Goal: Task Accomplishment & Management: Use online tool/utility

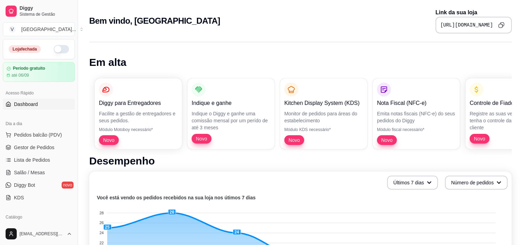
click at [54, 49] on button "button" at bounding box center [61, 49] width 15 height 8
click at [29, 134] on span "Pedidos balcão (PDV)" at bounding box center [38, 134] width 48 height 7
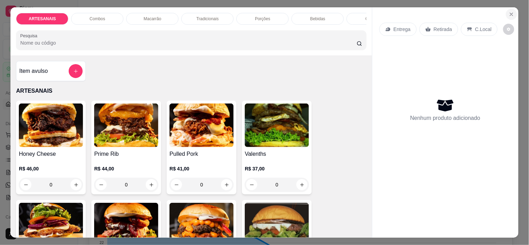
click at [506, 13] on button "Close" at bounding box center [511, 14] width 11 height 11
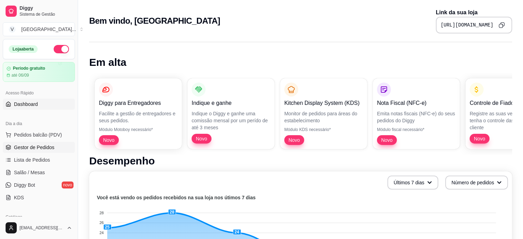
click at [31, 145] on span "Gestor de Pedidos" at bounding box center [34, 147] width 40 height 7
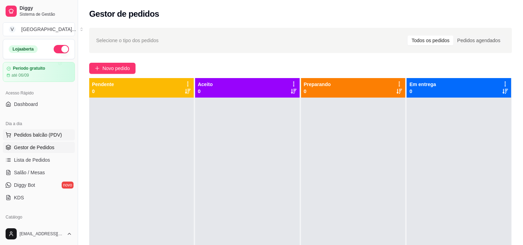
click at [34, 135] on span "Pedidos balcão (PDV)" at bounding box center [38, 134] width 48 height 7
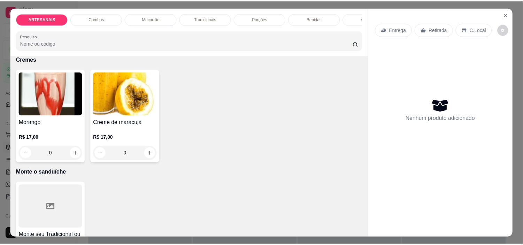
scroll to position [1274, 0]
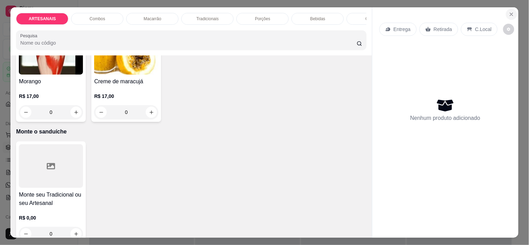
click at [511, 12] on icon "Close" at bounding box center [511, 15] width 6 height 6
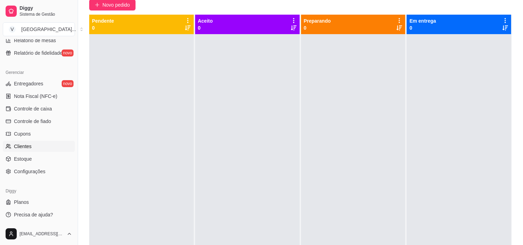
scroll to position [77, 0]
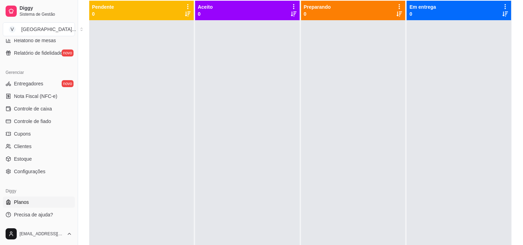
click at [32, 197] on link "Planos" at bounding box center [39, 202] width 72 height 11
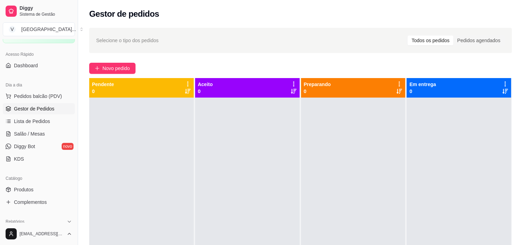
scroll to position [77, 0]
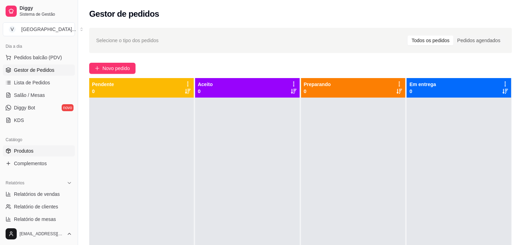
click at [31, 146] on link "Produtos" at bounding box center [39, 150] width 72 height 11
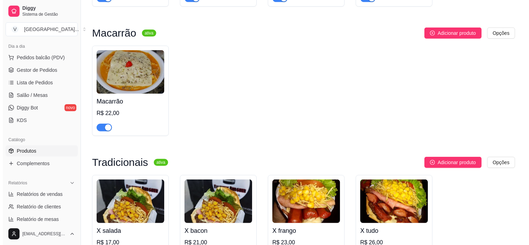
scroll to position [622, 0]
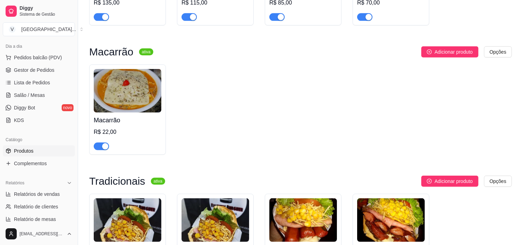
click at [102, 104] on img at bounding box center [128, 91] width 68 height 44
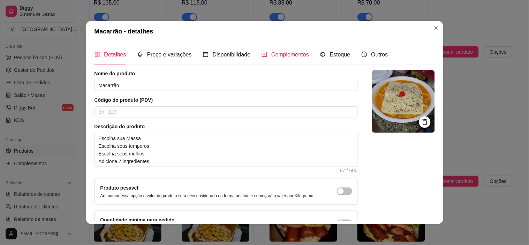
click at [274, 52] on span "Complementos" at bounding box center [290, 55] width 38 height 6
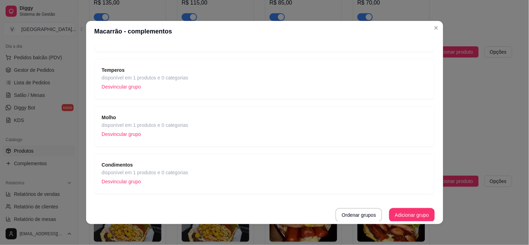
scroll to position [81, 0]
click at [141, 166] on span "Condimentos" at bounding box center [145, 164] width 86 height 8
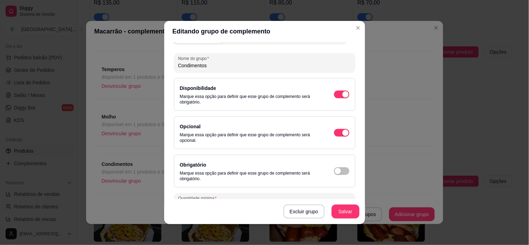
scroll to position [0, 0]
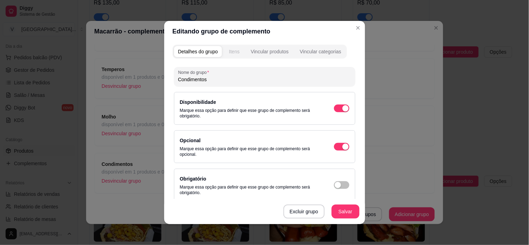
click at [230, 51] on div "Itens" at bounding box center [234, 51] width 10 height 7
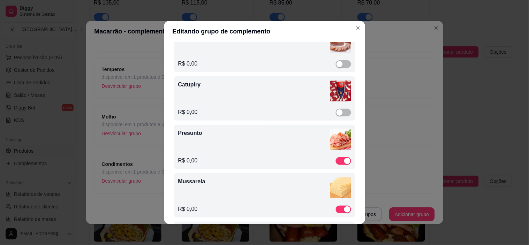
scroll to position [271, 0]
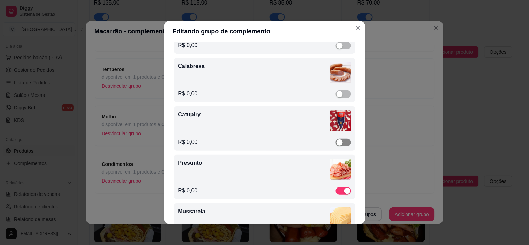
click at [336, 141] on div "button" at bounding box center [339, 142] width 6 height 6
click at [336, 93] on span "button" at bounding box center [343, 94] width 15 height 8
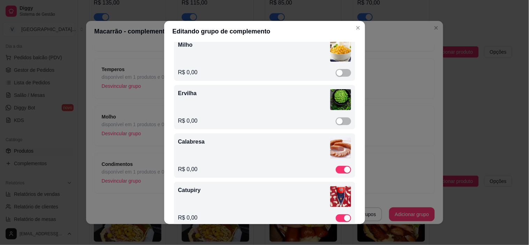
scroll to position [193, 0]
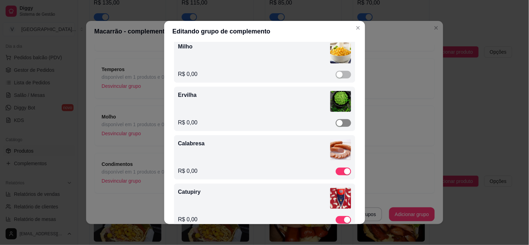
click at [336, 121] on div "button" at bounding box center [339, 123] width 6 height 6
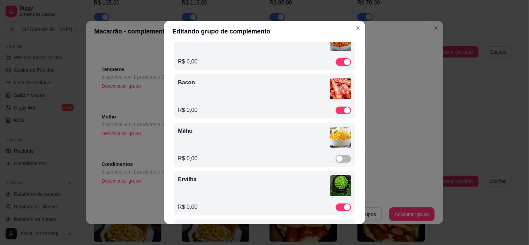
scroll to position [116, 0]
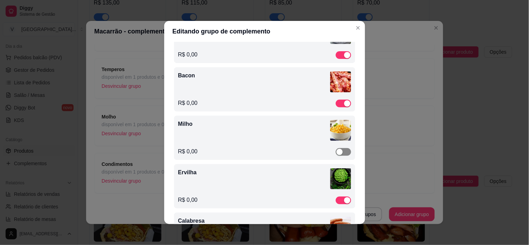
click at [336, 152] on span "button" at bounding box center [343, 152] width 15 height 8
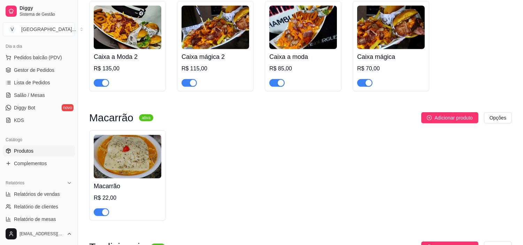
scroll to position [313, 0]
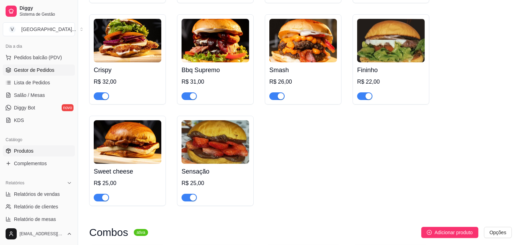
click at [34, 71] on span "Gestor de Pedidos" at bounding box center [34, 70] width 40 height 7
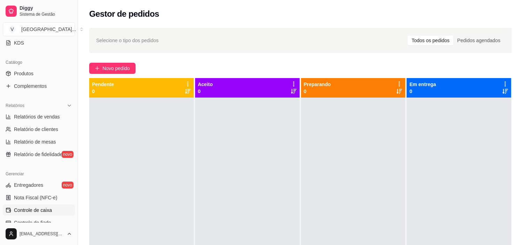
scroll to position [193, 0]
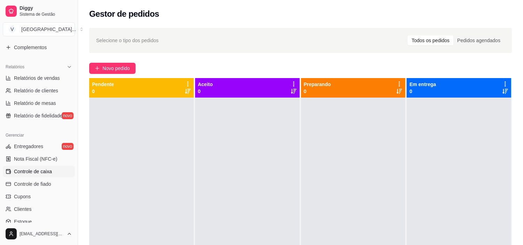
drag, startPoint x: 55, startPoint y: 166, endPoint x: 58, endPoint y: 168, distance: 4.0
click at [55, 166] on link "Controle de caixa" at bounding box center [39, 171] width 72 height 11
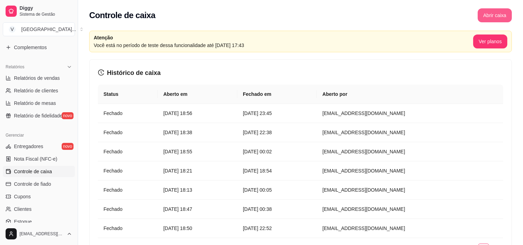
click at [496, 17] on button "Abrir caixa" at bounding box center [495, 15] width 34 height 14
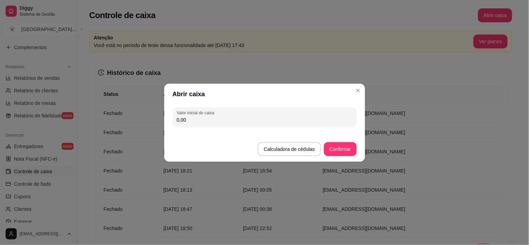
click at [343, 146] on button "Confirmar" at bounding box center [340, 149] width 32 height 14
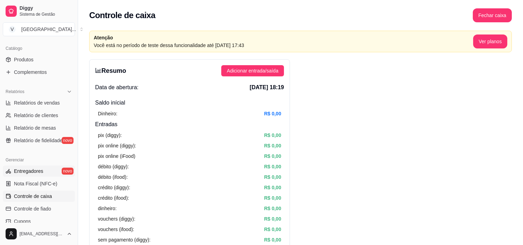
scroll to position [155, 0]
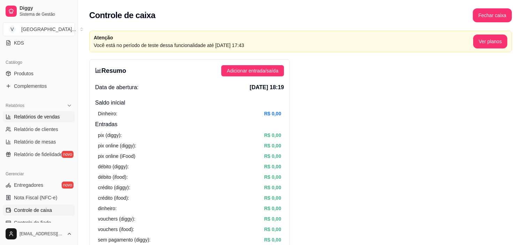
click at [32, 118] on span "Relatórios de vendas" at bounding box center [37, 116] width 46 height 7
select select "ALL"
select select "0"
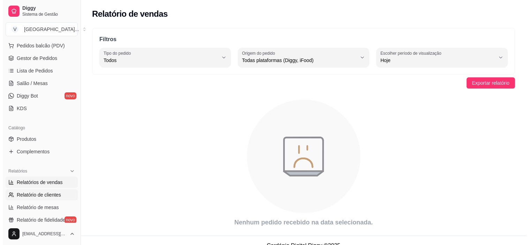
scroll to position [77, 0]
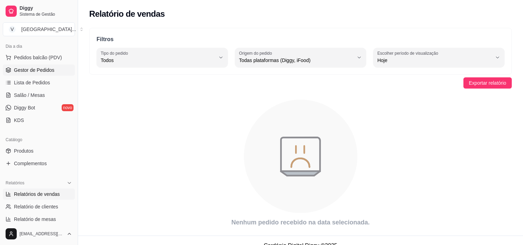
click at [46, 74] on link "Gestor de Pedidos" at bounding box center [39, 69] width 72 height 11
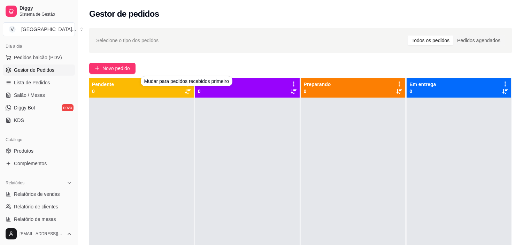
click at [182, 91] on div "Pendente 0" at bounding box center [141, 88] width 99 height 14
click at [189, 91] on icon at bounding box center [188, 92] width 6 height 6
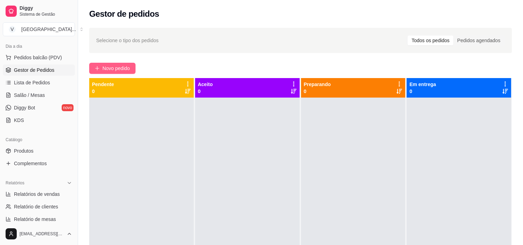
click at [109, 70] on span "Novo pedido" at bounding box center [116, 68] width 28 height 8
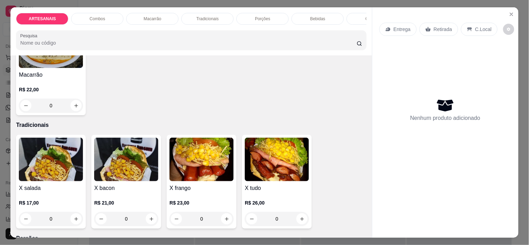
scroll to position [542, 0]
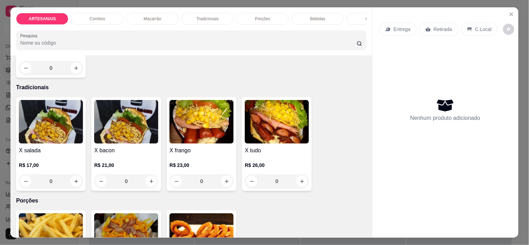
click at [72, 182] on div "0" at bounding box center [51, 181] width 64 height 14
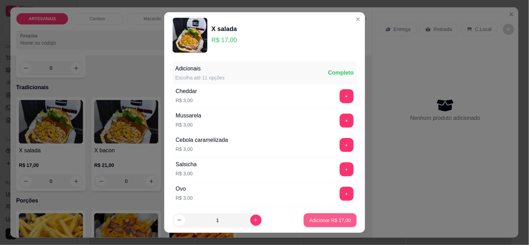
click at [330, 220] on p "Adicionar R$ 17,00" at bounding box center [329, 220] width 41 height 7
type input "1"
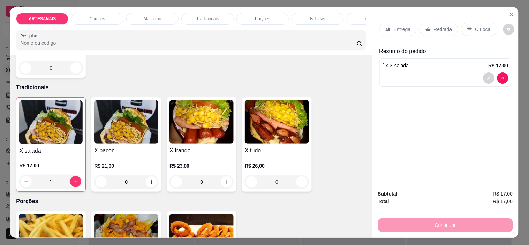
click at [434, 26] on p "Retirada" at bounding box center [443, 29] width 18 height 7
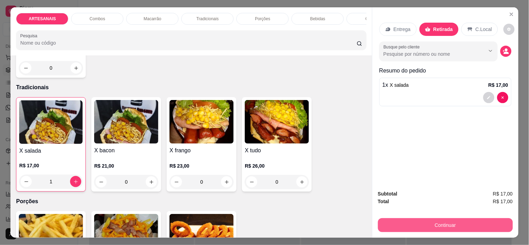
click at [447, 220] on button "Continuar" at bounding box center [445, 225] width 135 height 14
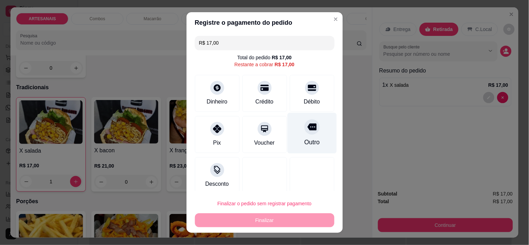
click at [301, 135] on div "Outro" at bounding box center [311, 133] width 49 height 41
type input "R$ 0,00"
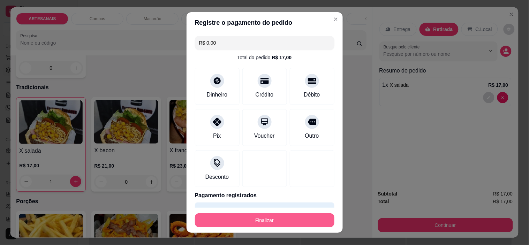
click at [268, 220] on button "Finalizar" at bounding box center [264, 220] width 139 height 14
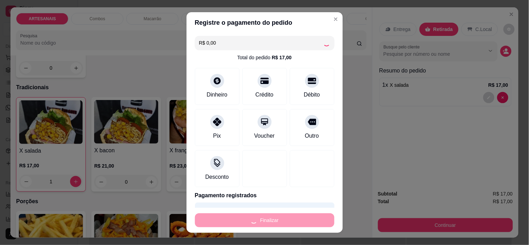
type input "0"
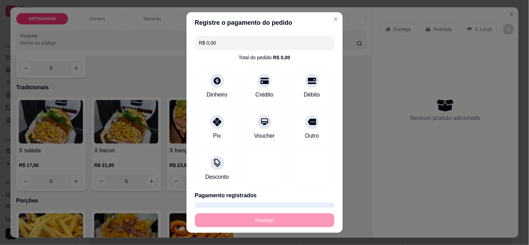
type input "-R$ 17,00"
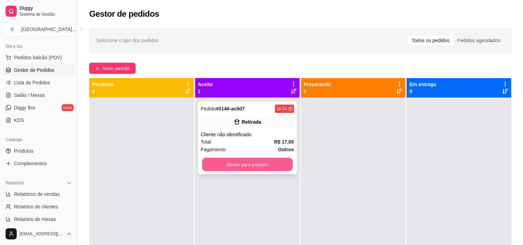
click at [273, 162] on button "Mover para preparo" at bounding box center [247, 165] width 91 height 14
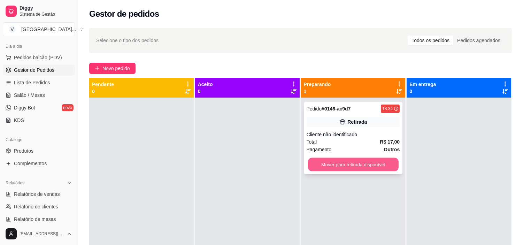
click at [323, 164] on button "Mover para retirada disponível" at bounding box center [353, 165] width 91 height 14
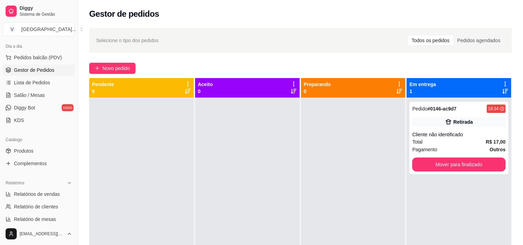
drag, startPoint x: 255, startPoint y: 93, endPoint x: 149, endPoint y: 104, distance: 106.5
click at [149, 104] on div at bounding box center [141, 220] width 105 height 245
click at [455, 117] on div "Retirada" at bounding box center [458, 122] width 93 height 10
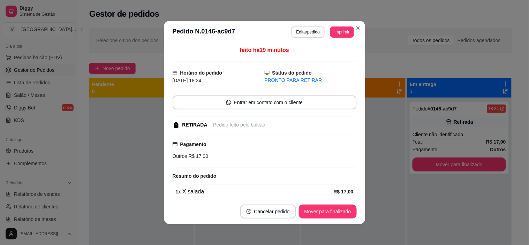
click at [190, 143] on strong "Pagamento" at bounding box center [193, 144] width 26 height 6
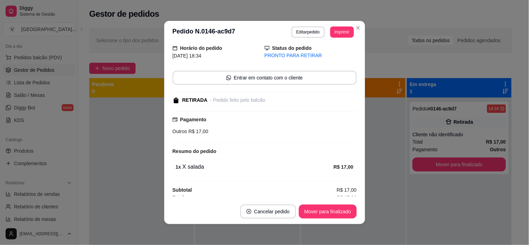
scroll to position [30, 0]
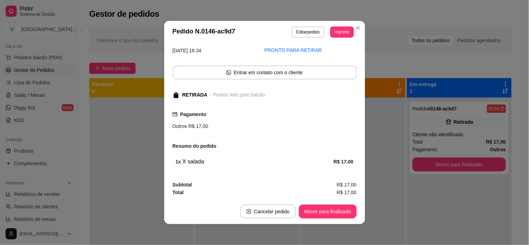
drag, startPoint x: 350, startPoint y: 192, endPoint x: 316, endPoint y: 151, distance: 53.0
click at [316, 151] on div "feito há 19 minutos Horário do pedido [DATE] 18:34 Status do pedido PRONTO PARA…" at bounding box center [265, 121] width 184 height 150
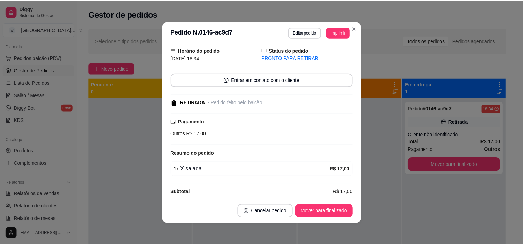
scroll to position [0, 0]
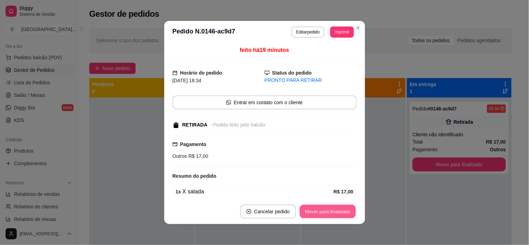
click at [328, 212] on button "Mover para finalizado" at bounding box center [327, 212] width 56 height 14
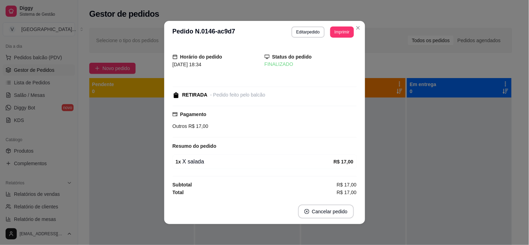
click at [180, 114] on strong "Pagamento" at bounding box center [193, 115] width 26 height 6
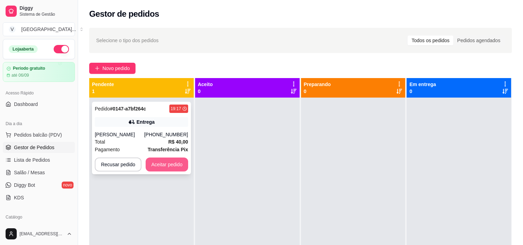
click at [154, 163] on button "Aceitar pedido" at bounding box center [167, 165] width 43 height 14
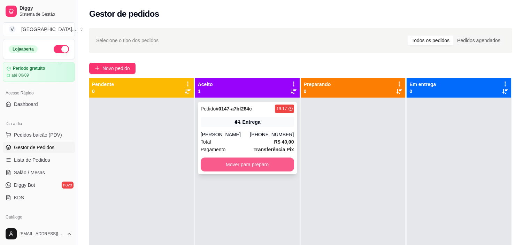
click at [227, 166] on button "Mover para preparo" at bounding box center [247, 165] width 93 height 14
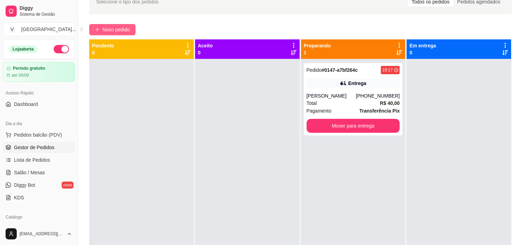
click at [114, 29] on span "Novo pedido" at bounding box center [116, 30] width 28 height 8
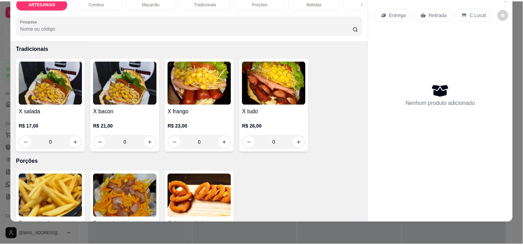
scroll to position [569, 0]
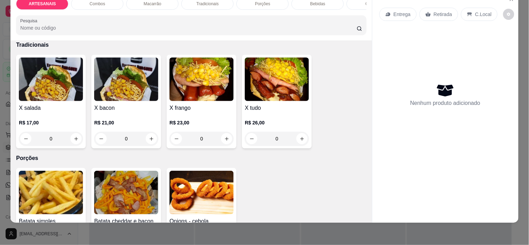
click at [296, 137] on div "0" at bounding box center [277, 139] width 64 height 14
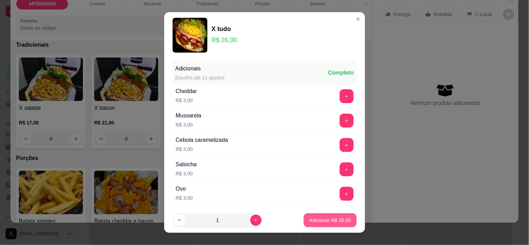
click at [321, 219] on p "Adicionar R$ 26,00" at bounding box center [329, 220] width 41 height 7
type input "1"
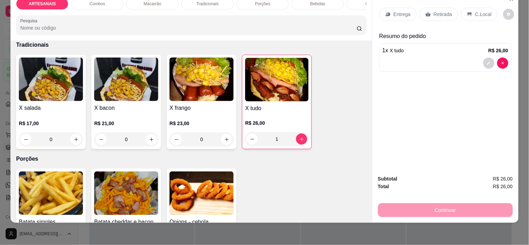
click at [436, 11] on p "Retirada" at bounding box center [443, 14] width 18 height 7
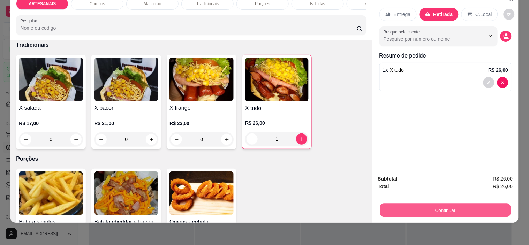
click at [442, 204] on button "Continuar" at bounding box center [445, 211] width 131 height 14
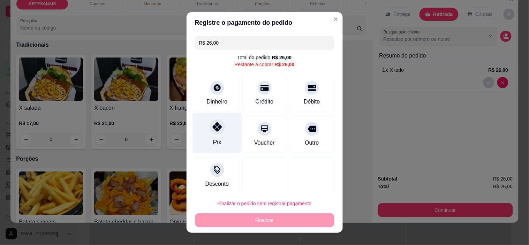
click at [218, 137] on div "Pix" at bounding box center [216, 133] width 49 height 41
type input "R$ 0,00"
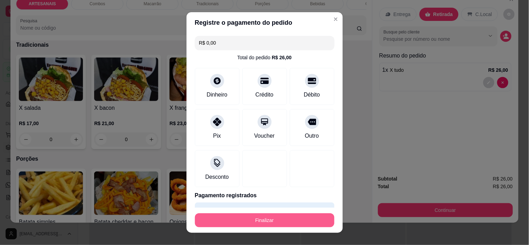
click at [283, 221] on button "Finalizar" at bounding box center [264, 220] width 139 height 14
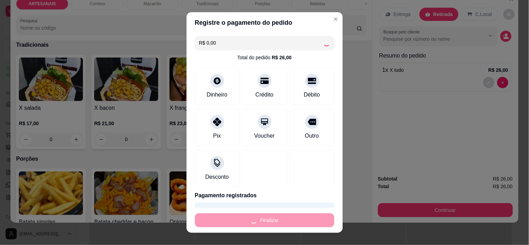
type input "0"
type input "-R$ 26,00"
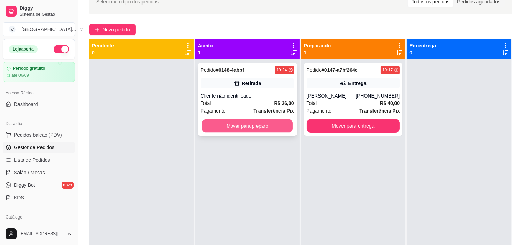
click at [233, 127] on button "Mover para preparo" at bounding box center [247, 126] width 91 height 14
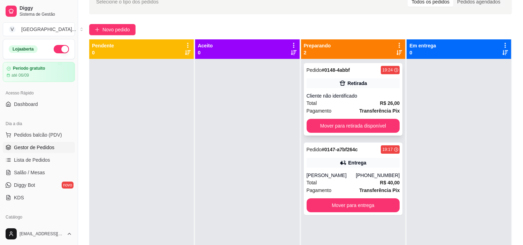
click at [339, 85] on icon at bounding box center [342, 83] width 7 height 7
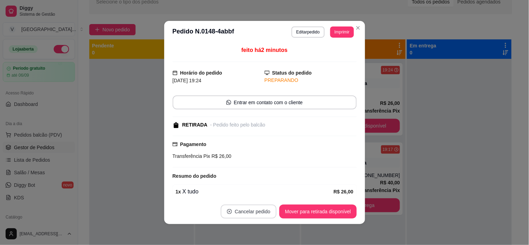
click at [231, 209] on button "Cancelar pedido" at bounding box center [249, 212] width 56 height 14
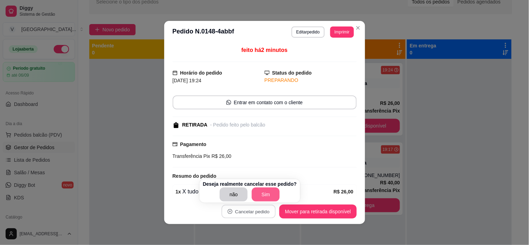
click at [259, 194] on button "Sim" at bounding box center [266, 194] width 28 height 14
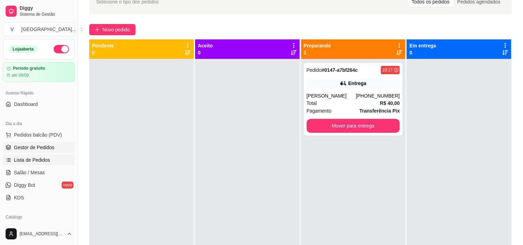
click at [43, 158] on span "Lista de Pedidos" at bounding box center [32, 159] width 36 height 7
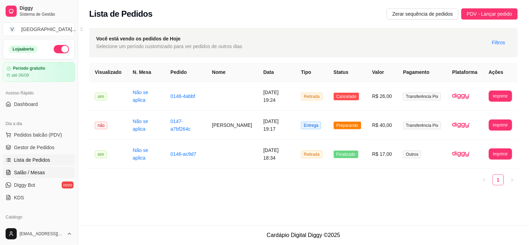
click at [43, 173] on span "Salão / Mesas" at bounding box center [29, 172] width 31 height 7
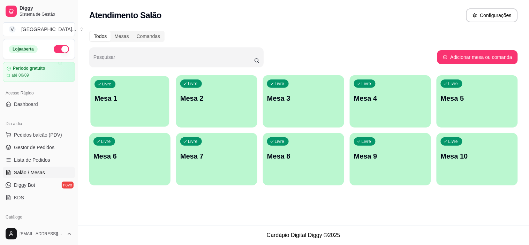
click at [124, 112] on div "Livre Mesa 1" at bounding box center [129, 97] width 79 height 43
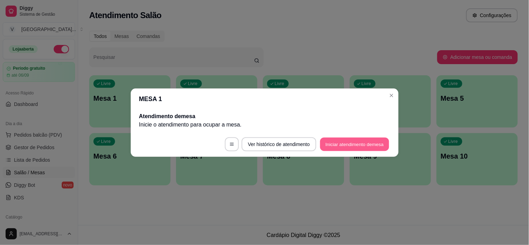
click at [365, 146] on button "Iniciar atendimento de mesa" at bounding box center [354, 144] width 69 height 14
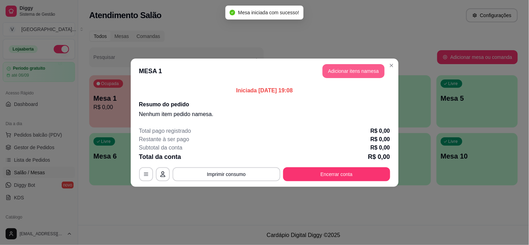
click at [342, 69] on button "Adicionar itens na mesa" at bounding box center [353, 71] width 62 height 14
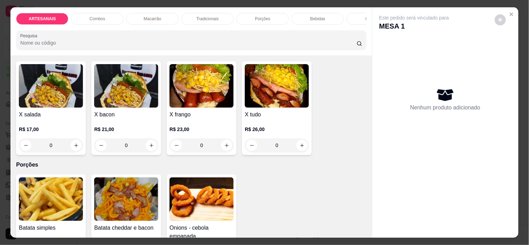
scroll to position [581, 0]
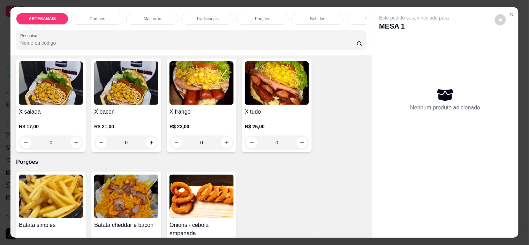
click at [300, 144] on div "0" at bounding box center [277, 143] width 64 height 14
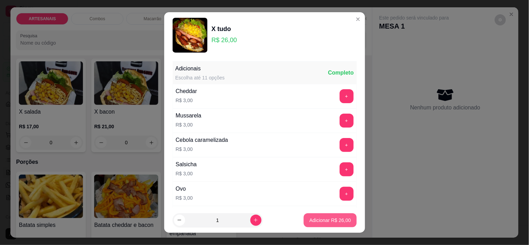
click at [323, 220] on p "Adicionar R$ 26,00" at bounding box center [329, 220] width 41 height 7
type input "1"
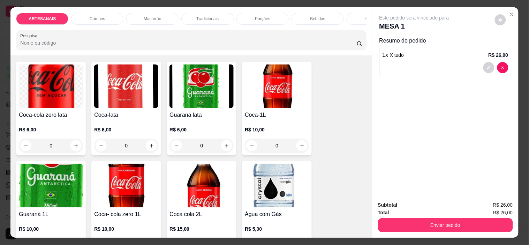
scroll to position [852, 0]
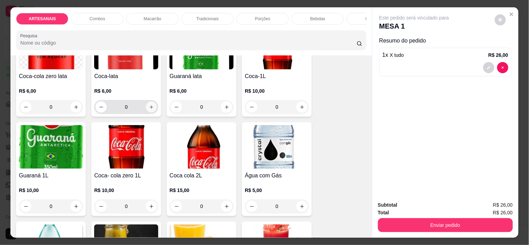
click at [150, 109] on icon "increase-product-quantity" at bounding box center [151, 106] width 3 height 3
type input "1"
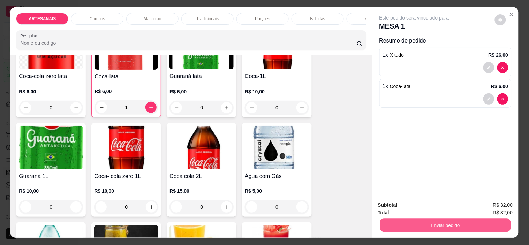
click at [414, 219] on button "Enviar pedido" at bounding box center [445, 226] width 131 height 14
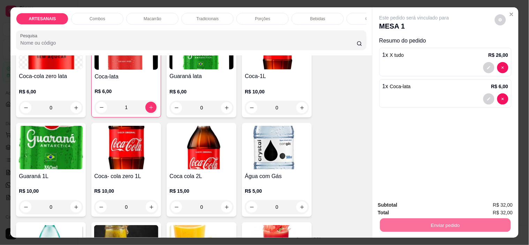
click at [446, 207] on button "Não registrar e enviar pedido" at bounding box center [422, 205] width 70 height 13
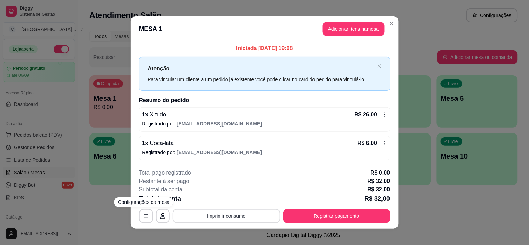
click at [244, 216] on button "Imprimir consumo" at bounding box center [227, 216] width 108 height 14
click at [238, 197] on button "IMPRESSORA" at bounding box center [225, 199] width 51 height 11
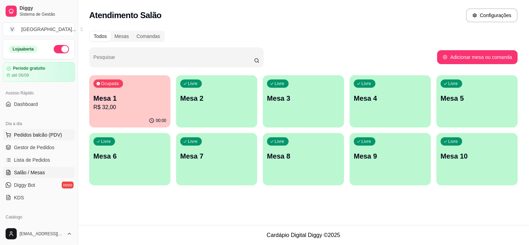
click at [10, 130] on button "Pedidos balcão (PDV)" at bounding box center [39, 134] width 72 height 11
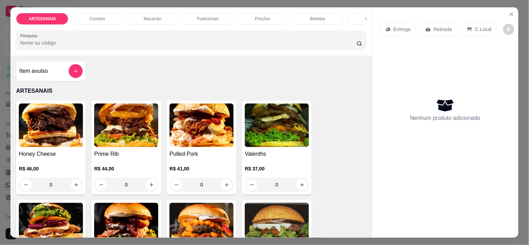
click at [479, 26] on p "C.Local" at bounding box center [483, 29] width 16 height 7
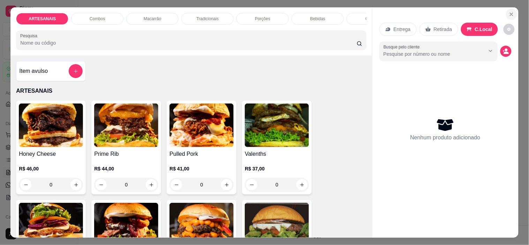
click at [506, 9] on button "Close" at bounding box center [511, 14] width 11 height 11
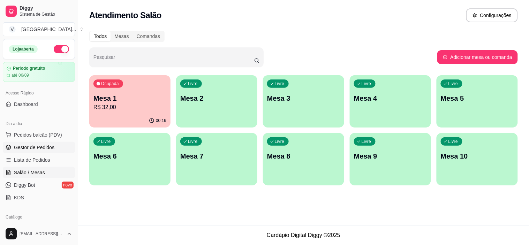
click at [43, 147] on span "Gestor de Pedidos" at bounding box center [34, 147] width 40 height 7
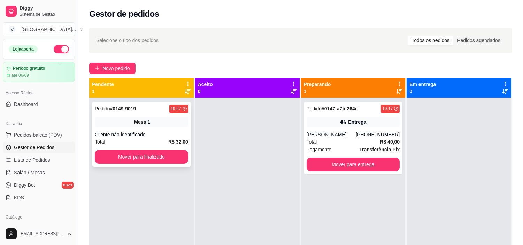
click at [117, 114] on div "Pedido # 0149-9019 19:27 Mesa 1 Cliente não identificado Total R$ 32,00 Mover p…" at bounding box center [141, 134] width 99 height 65
click at [173, 150] on button "Mover para finalizado" at bounding box center [141, 157] width 93 height 14
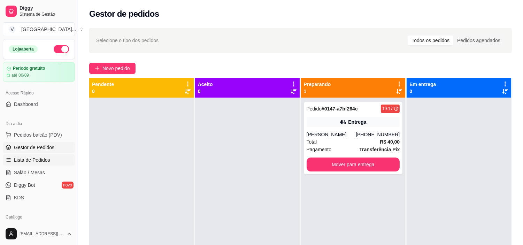
click at [33, 159] on span "Lista de Pedidos" at bounding box center [32, 159] width 36 height 7
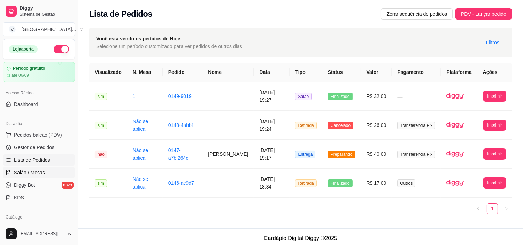
click at [36, 173] on span "Salão / Mesas" at bounding box center [29, 172] width 31 height 7
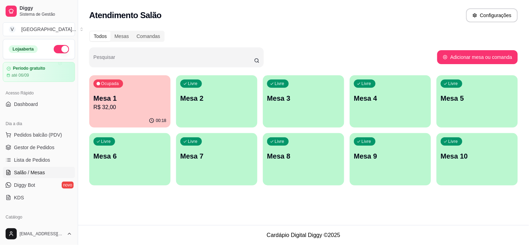
click at [113, 107] on p "R$ 32,00" at bounding box center [129, 107] width 73 height 8
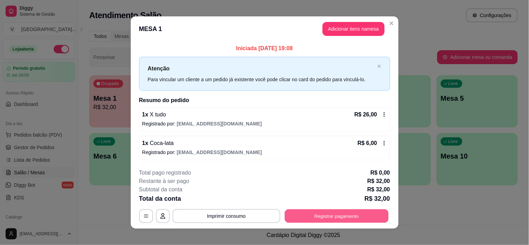
click at [318, 213] on button "Registrar pagamento" at bounding box center [336, 216] width 104 height 14
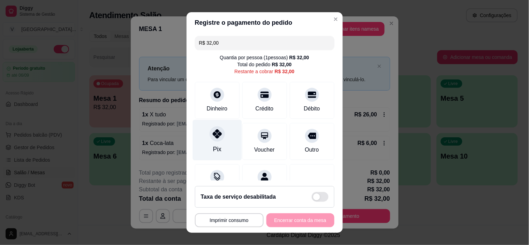
drag, startPoint x: 202, startPoint y: 135, endPoint x: 204, endPoint y: 140, distance: 6.2
click at [202, 137] on div "Pix" at bounding box center [216, 140] width 49 height 41
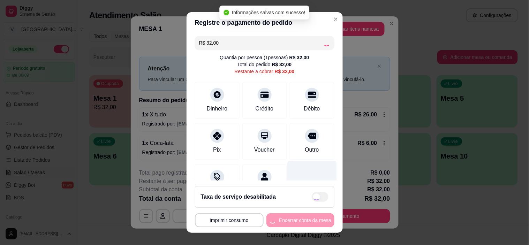
type input "R$ 0,00"
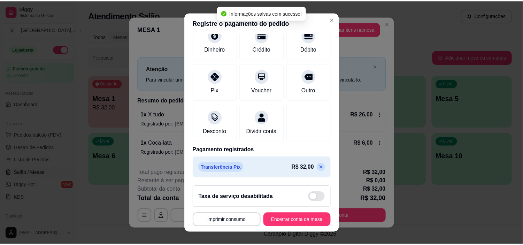
scroll to position [61, 0]
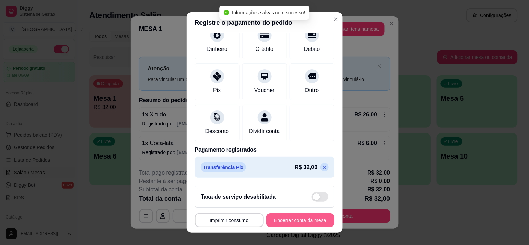
click at [293, 221] on button "Encerrar conta da mesa" at bounding box center [300, 220] width 68 height 14
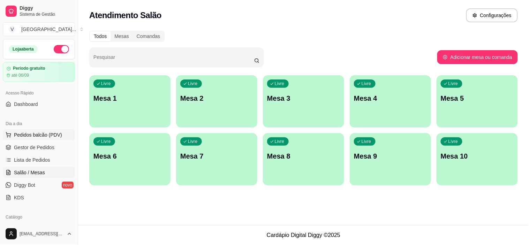
click at [39, 134] on span "Pedidos balcão (PDV)" at bounding box center [38, 134] width 48 height 7
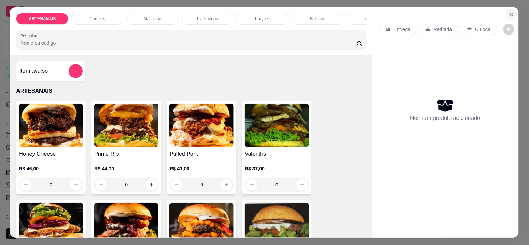
click at [508, 13] on icon "Close" at bounding box center [511, 15] width 6 height 6
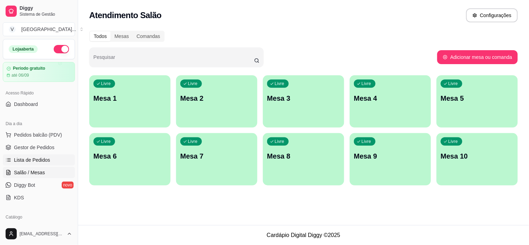
click at [54, 160] on link "Lista de Pedidos" at bounding box center [39, 159] width 72 height 11
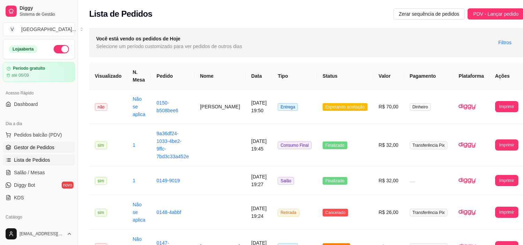
click at [38, 145] on span "Gestor de Pedidos" at bounding box center [34, 147] width 40 height 7
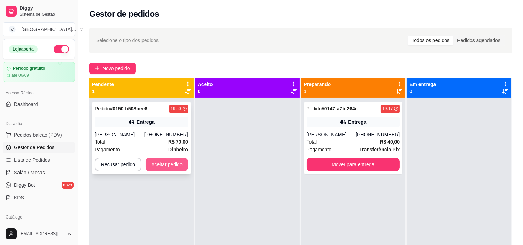
click at [171, 162] on button "Aceitar pedido" at bounding box center [167, 165] width 43 height 14
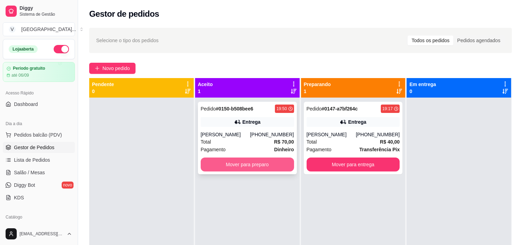
click at [267, 168] on button "Mover para preparo" at bounding box center [247, 165] width 93 height 14
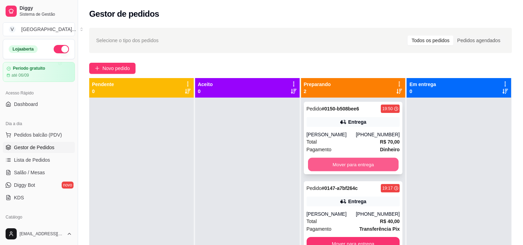
click at [363, 162] on button "Mover para entrega" at bounding box center [353, 165] width 91 height 14
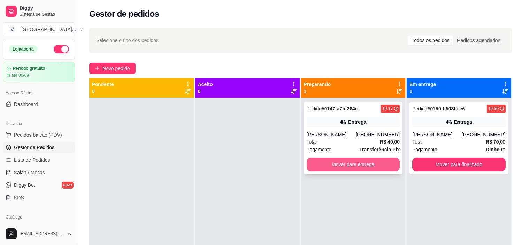
click at [336, 168] on button "Mover para entrega" at bounding box center [353, 165] width 93 height 14
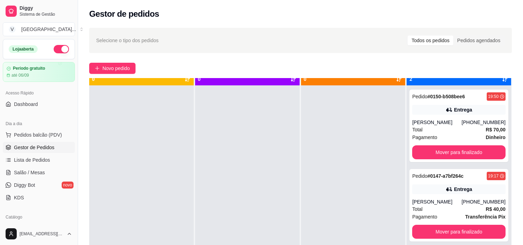
scroll to position [19, 0]
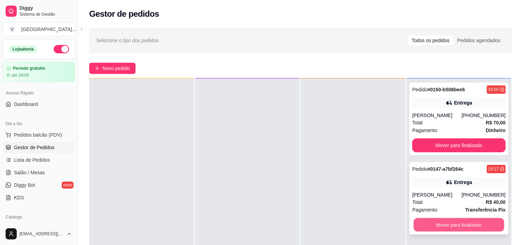
click at [437, 228] on button "Mover para finalizado" at bounding box center [459, 225] width 91 height 14
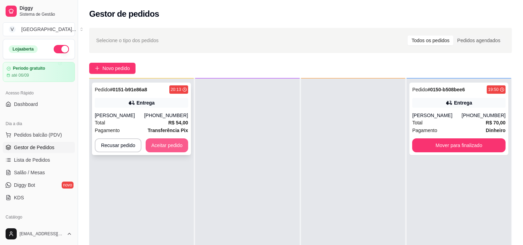
click at [151, 145] on button "Aceitar pedido" at bounding box center [167, 145] width 43 height 14
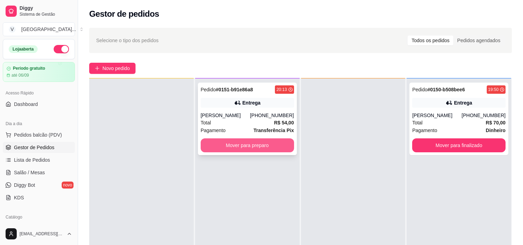
click at [265, 146] on button "Mover para preparo" at bounding box center [247, 145] width 93 height 14
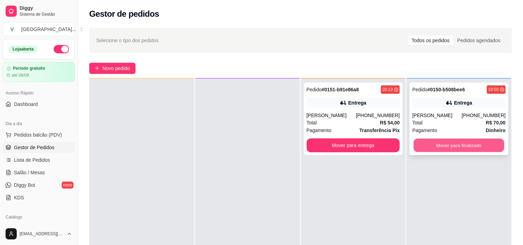
click at [473, 144] on button "Mover para finalizado" at bounding box center [459, 146] width 91 height 14
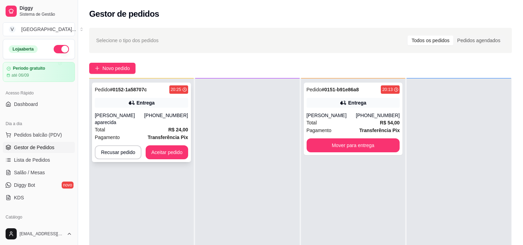
click at [167, 135] on div "Pedido # 0152-1a58707c 20:25 Entrega [PERSON_NAME] aparecida [PHONE_NUMBER] Tot…" at bounding box center [141, 122] width 99 height 79
drag, startPoint x: 164, startPoint y: 137, endPoint x: 175, endPoint y: 146, distance: 14.1
click at [175, 146] on div "Pedido # 0152-1a58707c 20:25 Entrega [PERSON_NAME] aparecida [PHONE_NUMBER] Tot…" at bounding box center [141, 122] width 99 height 79
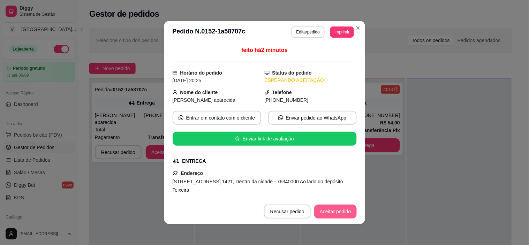
click at [343, 206] on button "Aceitar pedido" at bounding box center [335, 212] width 43 height 14
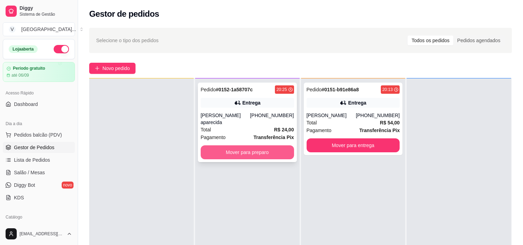
click at [259, 145] on button "Mover para preparo" at bounding box center [247, 152] width 93 height 14
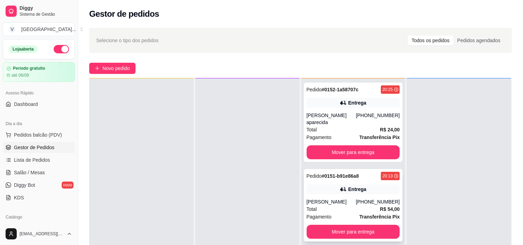
click at [357, 172] on div "Pedido # 0151-b91e86a8 20:13" at bounding box center [353, 176] width 93 height 8
click at [369, 225] on button "Mover para entrega" at bounding box center [353, 232] width 93 height 14
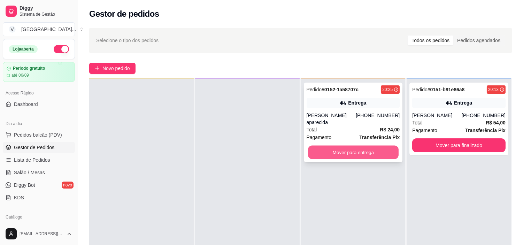
click at [354, 146] on button "Mover para entrega" at bounding box center [353, 153] width 91 height 14
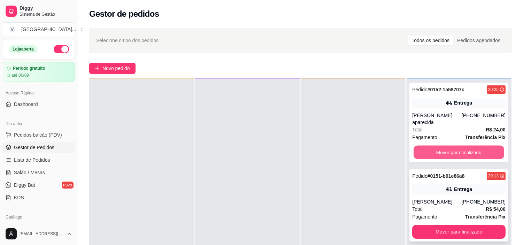
click at [453, 151] on button "Mover para finalizado" at bounding box center [459, 153] width 91 height 14
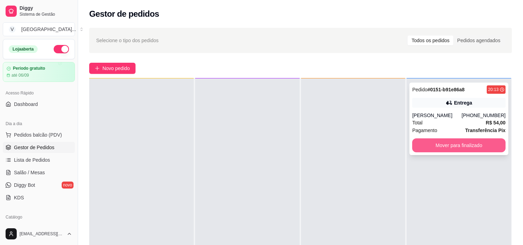
click at [434, 144] on button "Mover para finalizado" at bounding box center [458, 145] width 93 height 14
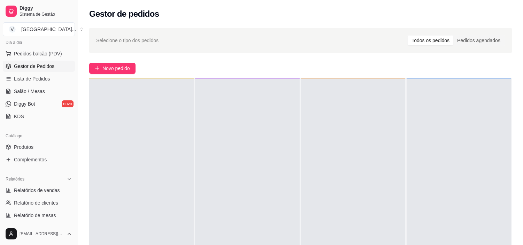
scroll to position [155, 0]
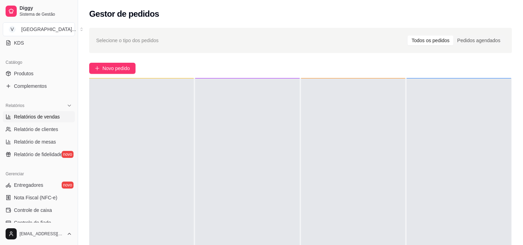
click at [45, 120] on span "Relatórios de vendas" at bounding box center [37, 116] width 46 height 7
select select "ALL"
select select "0"
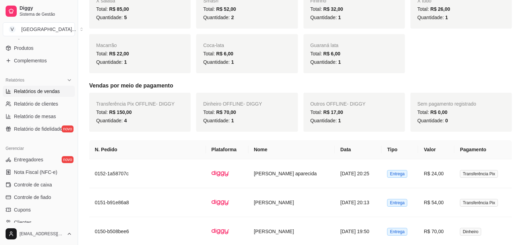
scroll to position [193, 0]
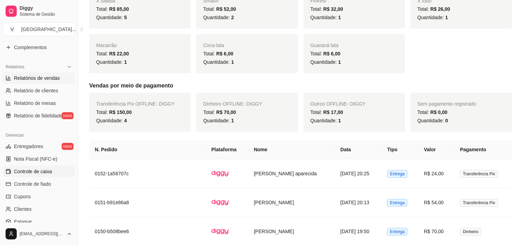
click at [36, 173] on span "Controle de caixa" at bounding box center [33, 171] width 38 height 7
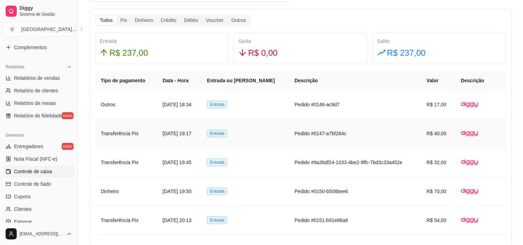
scroll to position [387, 0]
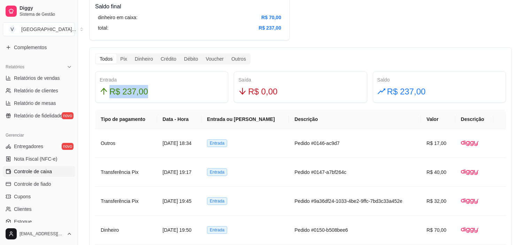
drag, startPoint x: 109, startPoint y: 88, endPoint x: 155, endPoint y: 89, distance: 45.7
click at [155, 89] on div "R$ 237,00" at bounding box center [162, 91] width 124 height 13
click at [383, 41] on div "Resumo Adicionar entrada/saída Data de abertura: [DATE] 18:19 Saldo inícial Din…" at bounding box center [300, 119] width 423 height 895
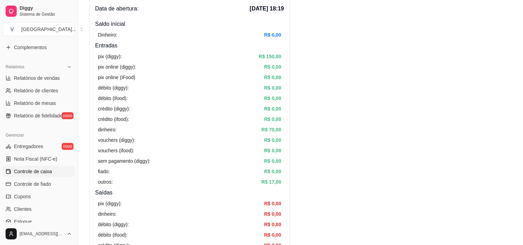
scroll to position [77, 0]
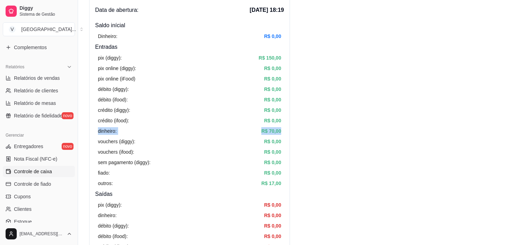
drag, startPoint x: 98, startPoint y: 127, endPoint x: 283, endPoint y: 131, distance: 185.5
click at [283, 131] on div "pix (diggy): R$ 150,00 pix online (diggy): R$ 0,00 pix online (iFood) R$ 0,00 d…" at bounding box center [189, 120] width 189 height 139
drag, startPoint x: 105, startPoint y: 131, endPoint x: 292, endPoint y: 138, distance: 187.3
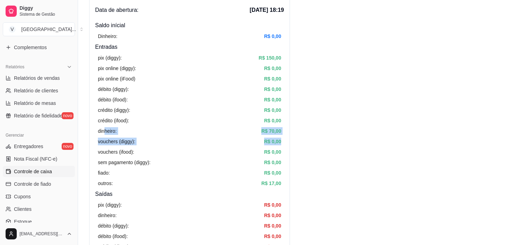
click at [282, 129] on div "pix (diggy): R$ 150,00 pix online (diggy): R$ 0,00 pix online (iFood) R$ 0,00 d…" at bounding box center [189, 120] width 189 height 139
drag, startPoint x: 285, startPoint y: 129, endPoint x: 93, endPoint y: 128, distance: 192.0
click at [93, 128] on div "Resumo Adicionar entrada/saída Data de abertura: [DATE] 18:19 Saldo inícial Din…" at bounding box center [189, 166] width 201 height 368
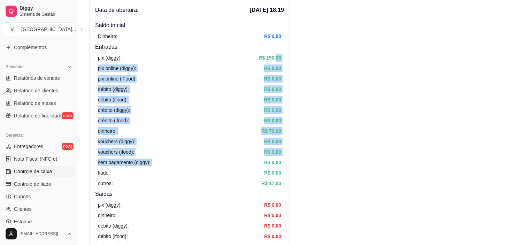
drag, startPoint x: 275, startPoint y: 61, endPoint x: 372, endPoint y: 141, distance: 124.8
click at [237, 160] on div "pix (diggy): R$ 150,00 pix online (diggy): R$ 0,00 pix online (iFood) R$ 0,00 d…" at bounding box center [189, 120] width 189 height 139
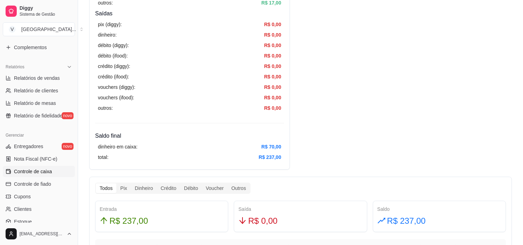
scroll to position [232, 0]
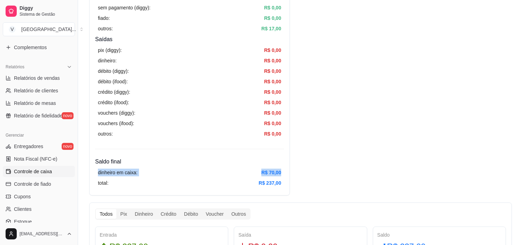
drag, startPoint x: 98, startPoint y: 170, endPoint x: 289, endPoint y: 173, distance: 190.7
click at [289, 173] on div "Resumo Adicionar entrada/saída Data de abertura: [DATE] 18:19 Saldo inícial Din…" at bounding box center [189, 11] width 201 height 368
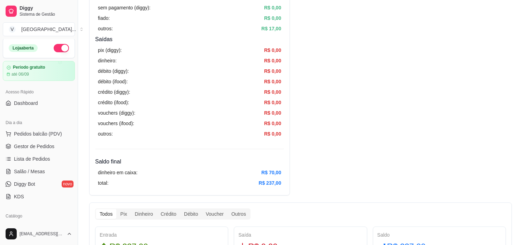
scroll to position [0, 0]
click at [32, 144] on span "Gestor de Pedidos" at bounding box center [34, 147] width 40 height 7
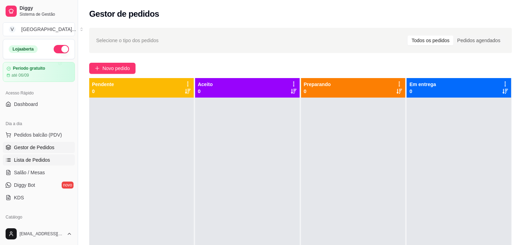
click at [37, 161] on span "Lista de Pedidos" at bounding box center [32, 159] width 36 height 7
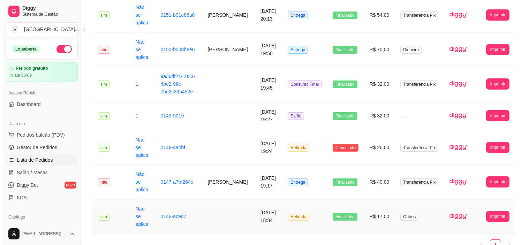
scroll to position [132, 0]
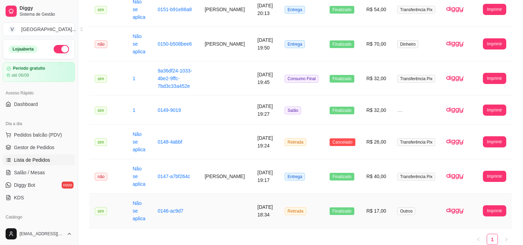
click at [229, 194] on td at bounding box center [225, 211] width 53 height 35
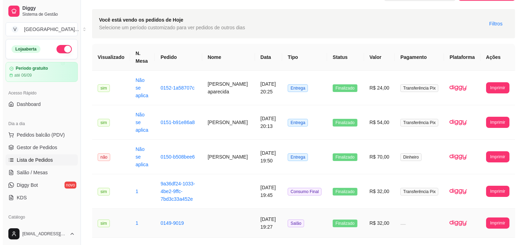
scroll to position [10, 0]
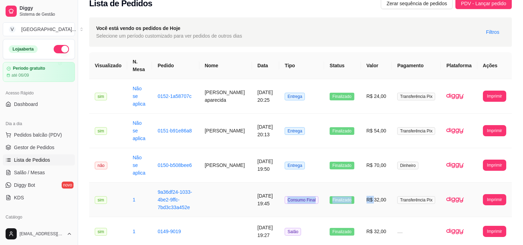
drag, startPoint x: 287, startPoint y: 185, endPoint x: 377, endPoint y: 174, distance: 91.3
click at [377, 183] on tr "**********" at bounding box center [300, 200] width 423 height 35
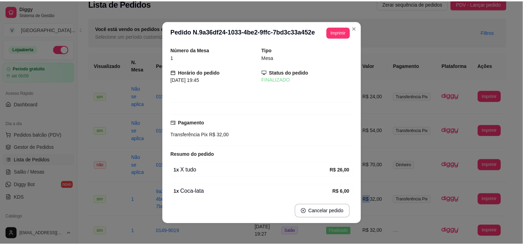
scroll to position [31, 0]
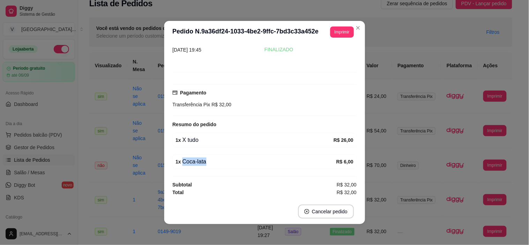
drag, startPoint x: 223, startPoint y: 166, endPoint x: 329, endPoint y: 164, distance: 105.6
click at [329, 164] on div "1 x Coca-lata R$ 6,00" at bounding box center [265, 161] width 184 height 15
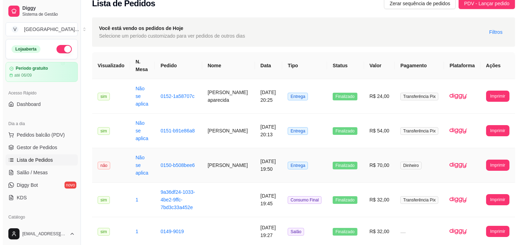
scroll to position [88, 0]
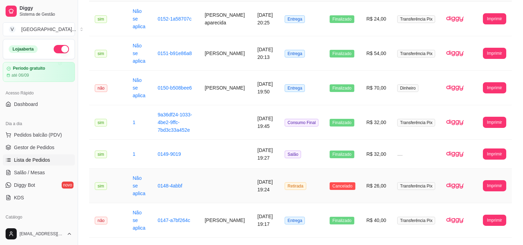
click at [377, 170] on td "R$ 26,00" at bounding box center [376, 186] width 31 height 35
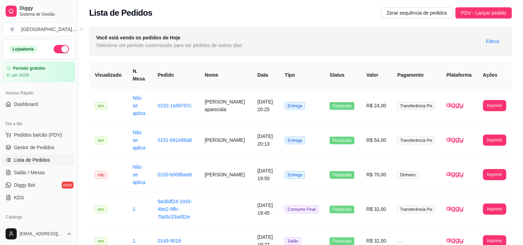
scroll to position [0, 0]
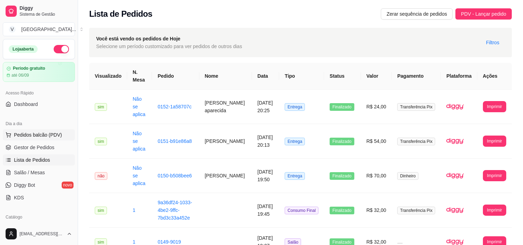
click at [45, 133] on span "Pedidos balcão (PDV)" at bounding box center [38, 134] width 48 height 7
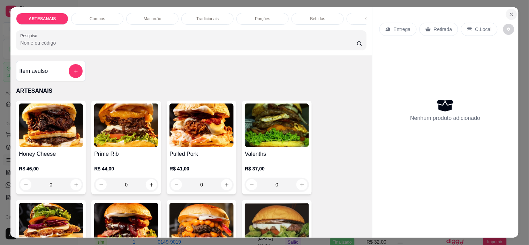
click at [510, 13] on icon "Close" at bounding box center [511, 14] width 3 height 3
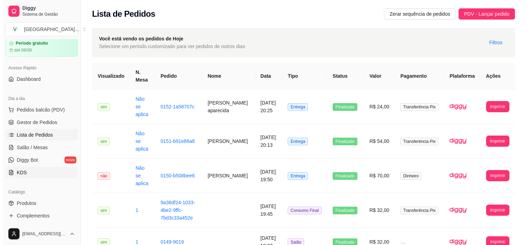
scroll to position [39, 0]
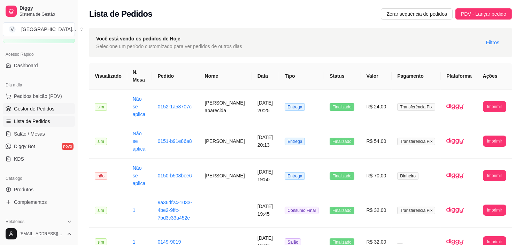
click at [43, 109] on span "Gestor de Pedidos" at bounding box center [34, 108] width 40 height 7
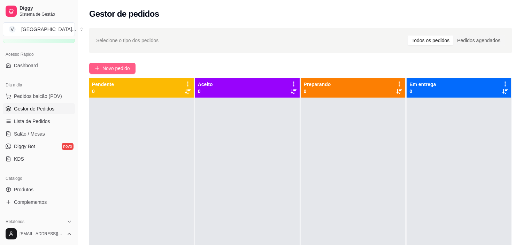
click at [131, 67] on button "Novo pedido" at bounding box center [112, 68] width 46 height 11
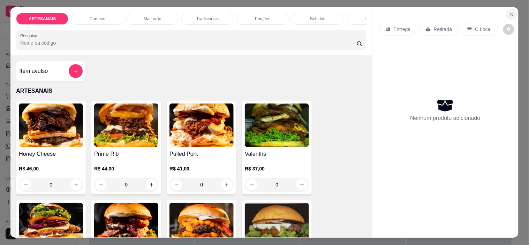
click at [510, 12] on icon "Close" at bounding box center [511, 15] width 6 height 6
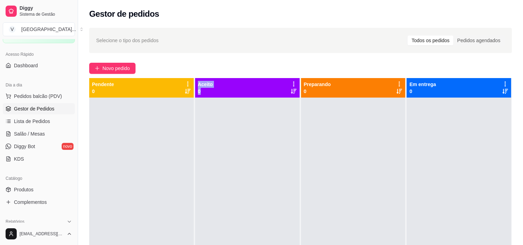
drag, startPoint x: 157, startPoint y: 127, endPoint x: 266, endPoint y: 144, distance: 110.0
click at [270, 159] on div "Pendente 0 Aceito 0 Preparando 0 Em entrega 0" at bounding box center [300, 200] width 423 height 245
click at [267, 54] on div "Selecione o tipo dos pedidos Todos os pedidos Pedidos agendados Novo pedido Pen…" at bounding box center [300, 178] width 445 height 308
click at [121, 67] on span "Novo pedido" at bounding box center [116, 68] width 28 height 8
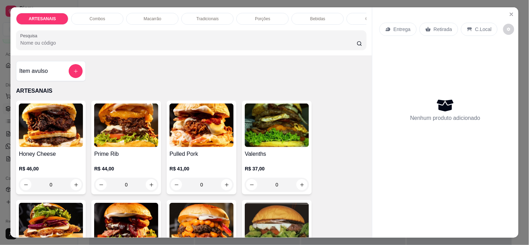
click at [477, 26] on p "C.Local" at bounding box center [483, 29] width 16 height 7
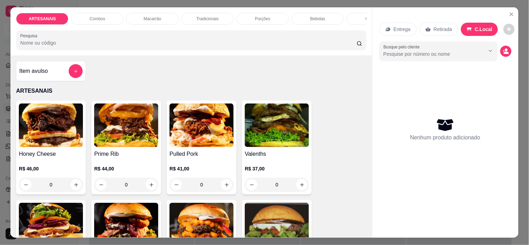
click at [155, 123] on img at bounding box center [126, 126] width 64 height 44
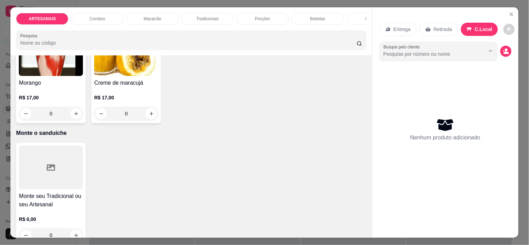
scroll to position [1274, 0]
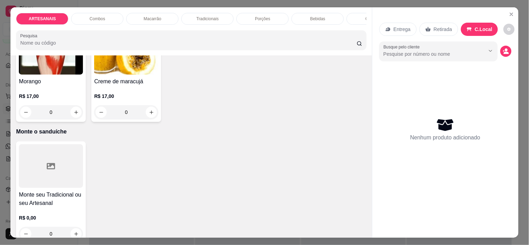
click at [70, 227] on div "0" at bounding box center [51, 234] width 64 height 14
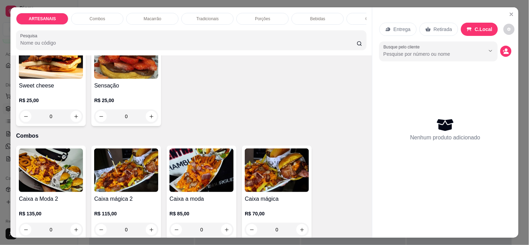
scroll to position [306, 0]
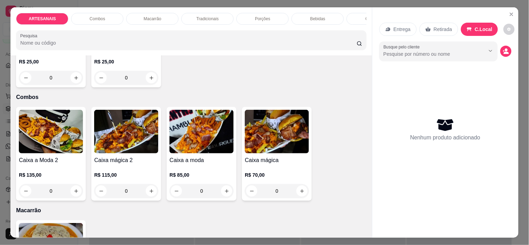
click at [228, 196] on div "0" at bounding box center [201, 191] width 64 height 14
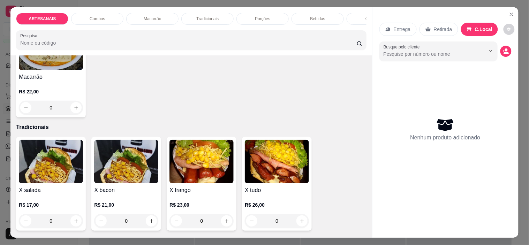
scroll to position [577, 0]
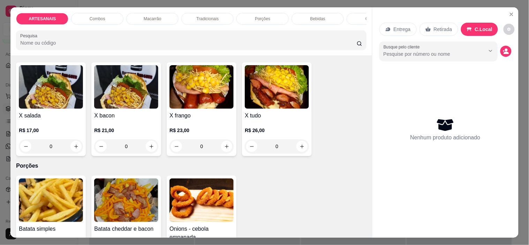
click at [74, 147] on div "0" at bounding box center [51, 146] width 64 height 14
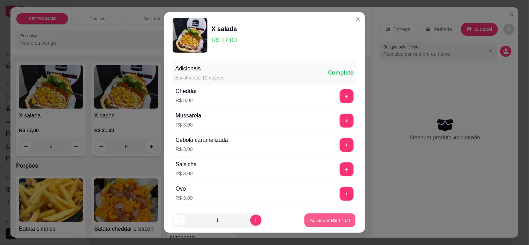
click at [310, 217] on p "Adicionar R$ 17,00" at bounding box center [330, 220] width 40 height 7
type input "1"
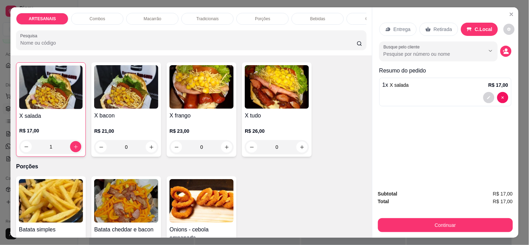
click at [155, 149] on div "0" at bounding box center [126, 147] width 64 height 14
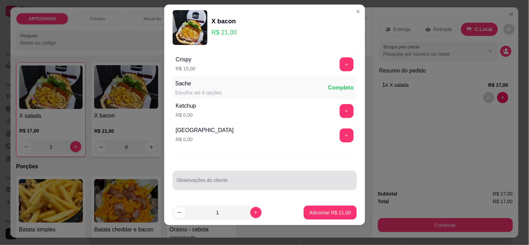
scroll to position [10, 0]
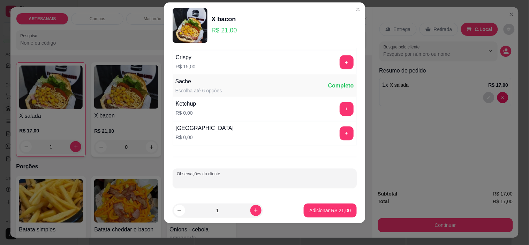
click at [252, 182] on input "Observações do cliente" at bounding box center [265, 181] width 176 height 7
type input "-salada"
click at [316, 207] on p "Adicionar R$ 21,00" at bounding box center [329, 210] width 41 height 7
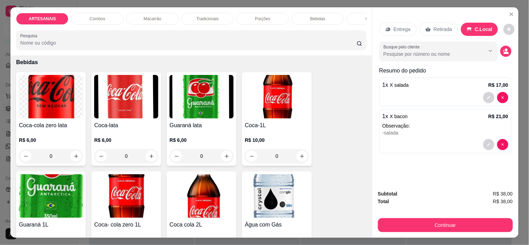
scroll to position [809, 0]
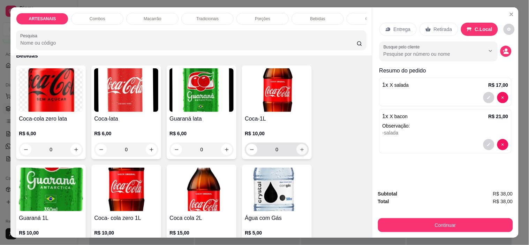
click at [301, 155] on button "increase-product-quantity" at bounding box center [302, 149] width 11 height 11
type input "1"
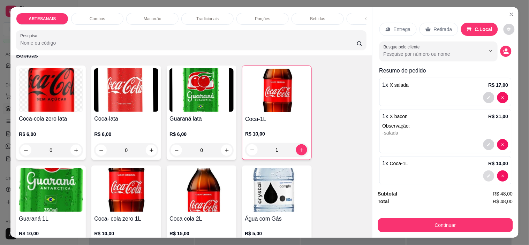
click at [483, 170] on button "decrease-product-quantity" at bounding box center [488, 175] width 11 height 11
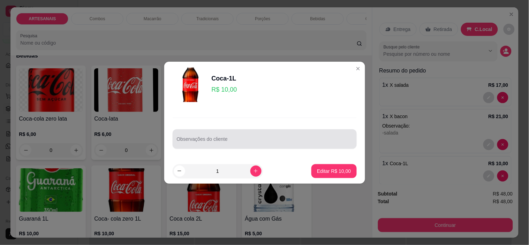
click at [212, 140] on input "Observações do cliente" at bounding box center [265, 141] width 176 height 7
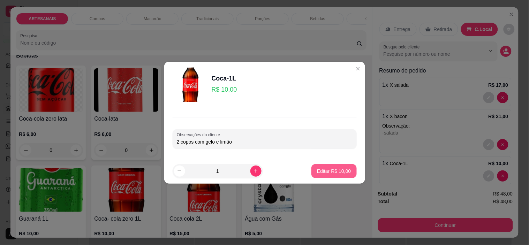
type input "2 copos com gelo e limão"
click at [319, 169] on p "Editar R$ 10,00" at bounding box center [333, 171] width 33 height 7
type input "0"
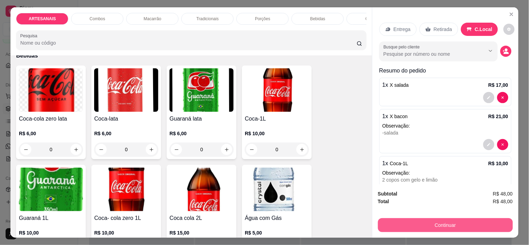
click at [479, 226] on button "Continuar" at bounding box center [445, 225] width 135 height 14
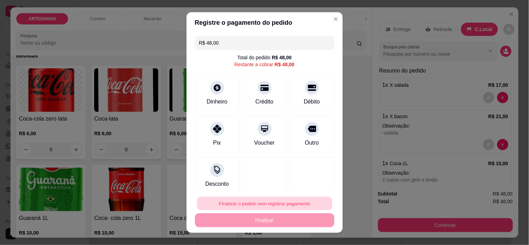
click at [259, 200] on button "Finalizar o pedido sem registrar pagamento" at bounding box center [264, 204] width 135 height 14
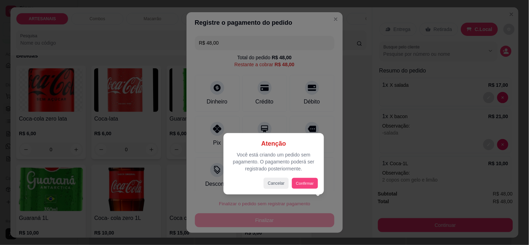
click at [324, 178] on div "Atenção Você está criando um pedido sem pagamento. O pagamento poderá ser regis…" at bounding box center [273, 163] width 100 height 61
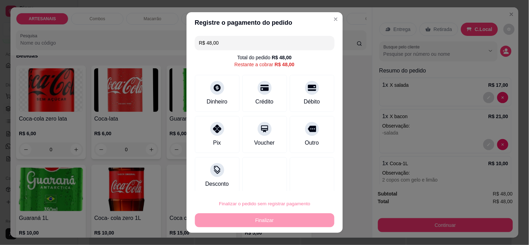
click at [300, 186] on button "Confirmar" at bounding box center [303, 183] width 25 height 10
type input "0"
type input "R$ 0,00"
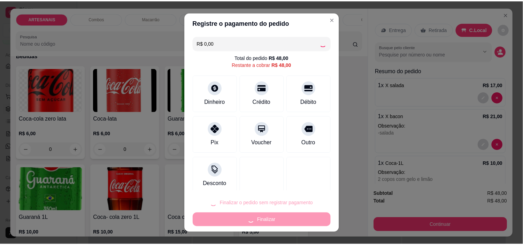
scroll to position [809, 0]
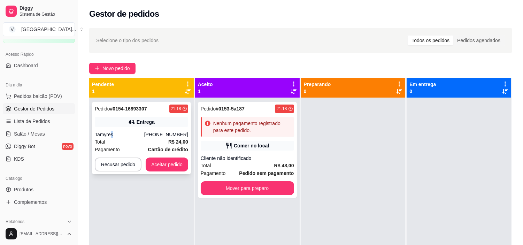
click at [114, 131] on div "Tamyres" at bounding box center [119, 134] width 49 height 7
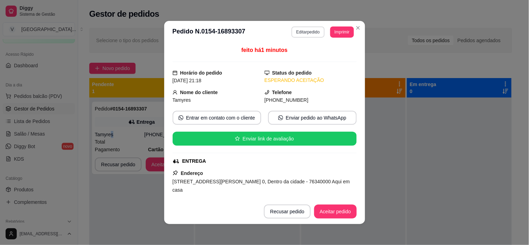
click at [300, 31] on button "Editar pedido" at bounding box center [307, 31] width 33 height 11
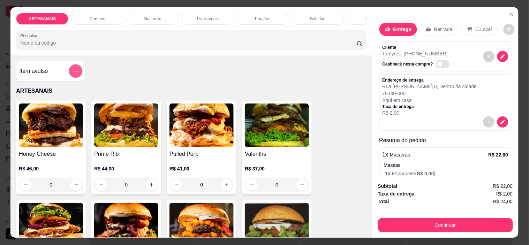
click at [73, 74] on icon "add-separate-item" at bounding box center [75, 71] width 5 height 5
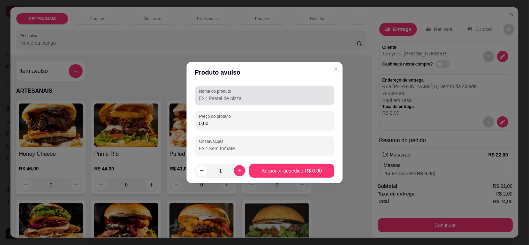
click at [228, 97] on input "Nome do produto" at bounding box center [264, 98] width 131 height 7
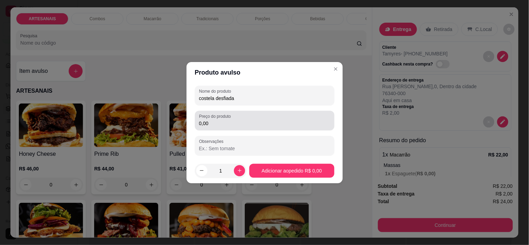
type input "costela desfiada"
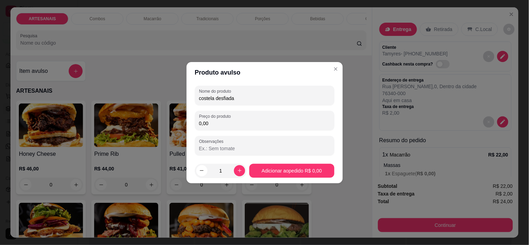
click at [243, 123] on input "0,00" at bounding box center [264, 123] width 131 height 7
type input "3,00"
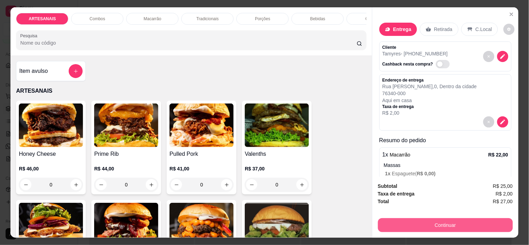
click at [452, 218] on button "Continuar" at bounding box center [445, 225] width 135 height 14
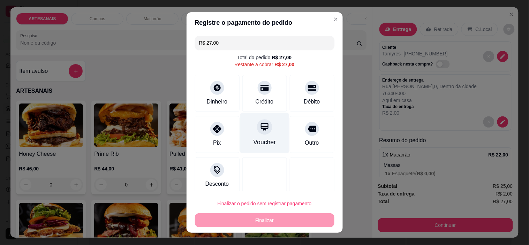
drag, startPoint x: 262, startPoint y: 95, endPoint x: 273, endPoint y: 131, distance: 37.9
click at [262, 96] on div "Crédito" at bounding box center [264, 93] width 45 height 37
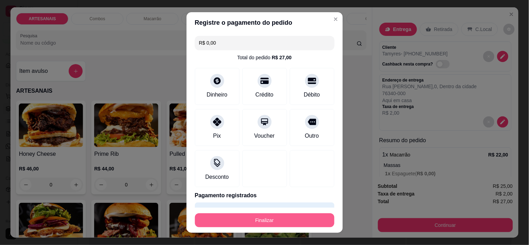
click at [304, 219] on button "Finalizar" at bounding box center [264, 220] width 139 height 14
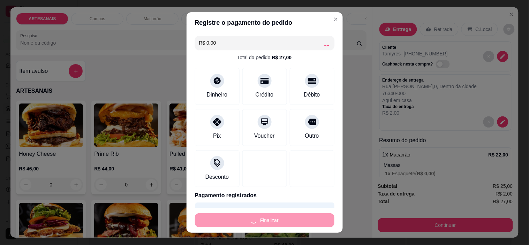
type input "-R$ 27,00"
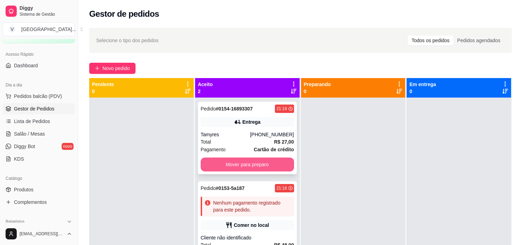
click at [221, 162] on button "Mover para preparo" at bounding box center [247, 165] width 93 height 14
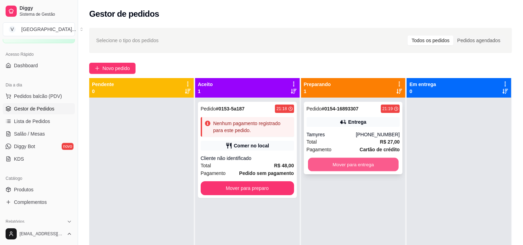
click at [366, 163] on button "Mover para entrega" at bounding box center [353, 165] width 91 height 14
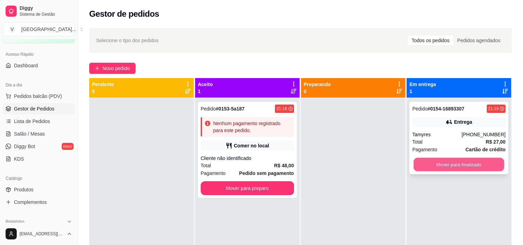
click at [481, 164] on button "Mover para finalizado" at bounding box center [459, 165] width 91 height 14
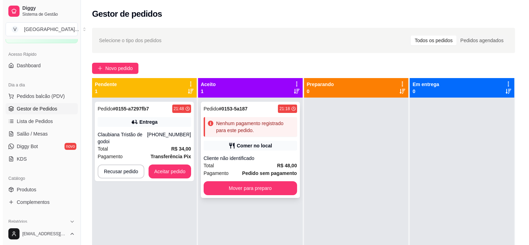
scroll to position [19, 0]
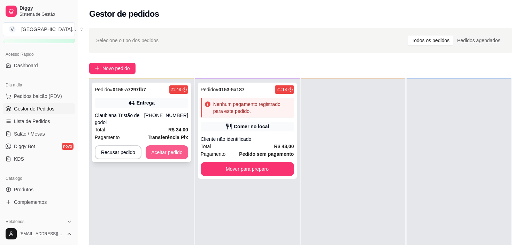
click at [184, 151] on button "Aceitar pedido" at bounding box center [167, 152] width 43 height 14
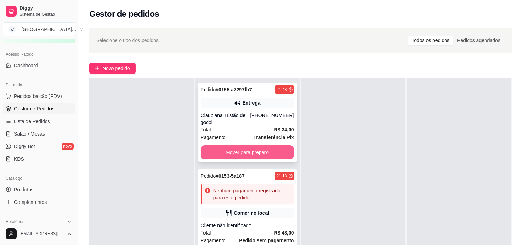
click at [281, 150] on button "Mover para preparo" at bounding box center [247, 152] width 93 height 14
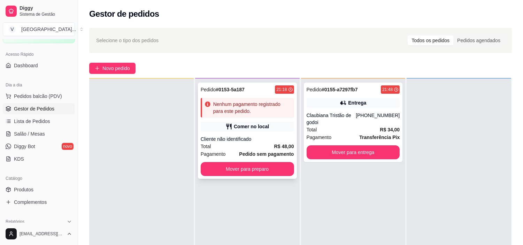
click at [234, 87] on strong "# 0153-5a187" at bounding box center [230, 90] width 29 height 6
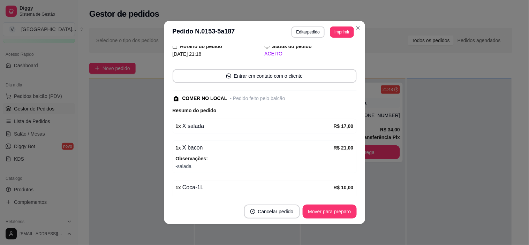
scroll to position [77, 0]
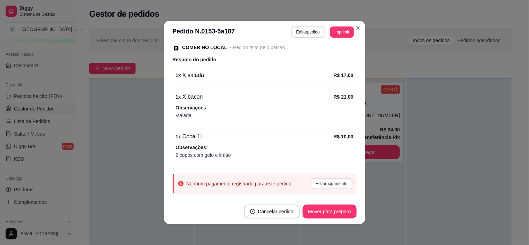
click at [316, 185] on button "Editar pagamento" at bounding box center [331, 183] width 41 height 11
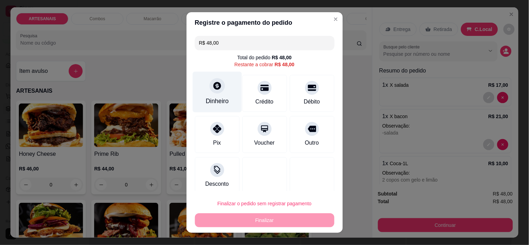
click at [214, 91] on div at bounding box center [216, 85] width 15 height 15
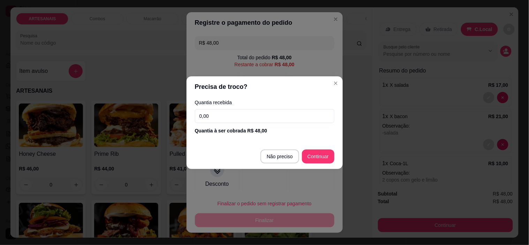
click at [276, 118] on input "0,00" at bounding box center [264, 116] width 139 height 14
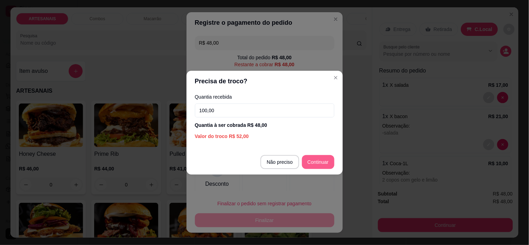
type input "100,00"
type input "R$ 0,00"
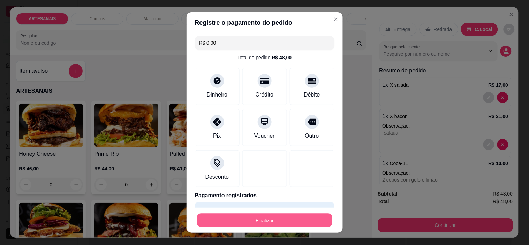
click at [268, 221] on button "Finalizar" at bounding box center [264, 220] width 135 height 14
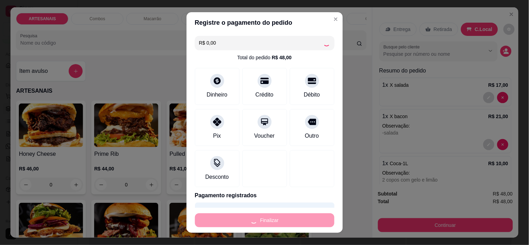
type input "0"
type input "-R$ 48,00"
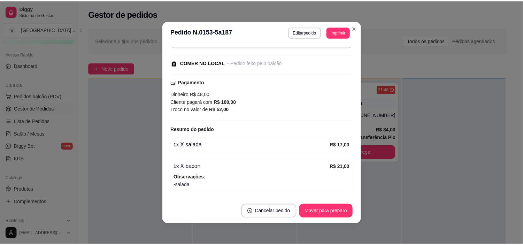
scroll to position [93, 0]
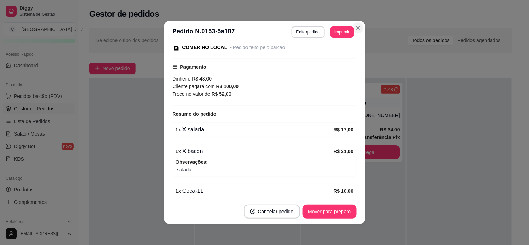
click at [353, 44] on section "**********" at bounding box center [264, 122] width 201 height 203
click at [342, 229] on div "**********" at bounding box center [264, 122] width 529 height 245
click at [343, 211] on button "Mover para preparo" at bounding box center [329, 212] width 52 height 14
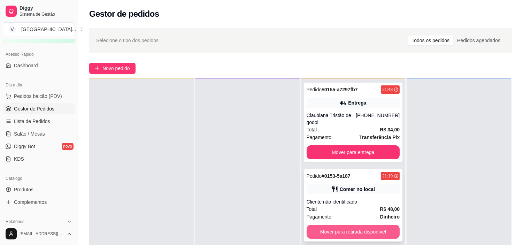
click at [355, 228] on button "Mover para retirada disponível" at bounding box center [353, 232] width 93 height 14
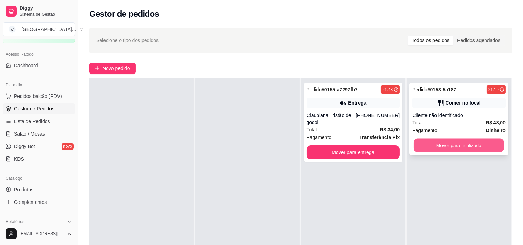
click at [442, 141] on button "Mover para finalizado" at bounding box center [459, 146] width 91 height 14
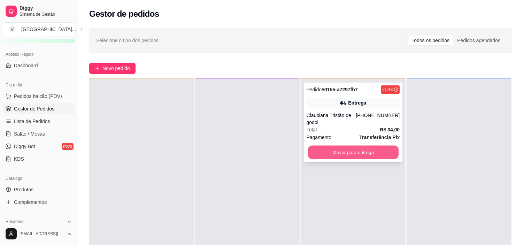
click at [344, 151] on button "Mover para entrega" at bounding box center [353, 153] width 91 height 14
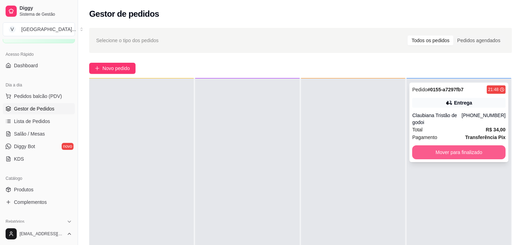
click at [451, 150] on button "Mover para finalizado" at bounding box center [458, 152] width 93 height 14
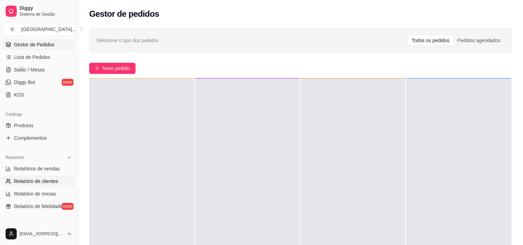
scroll to position [116, 0]
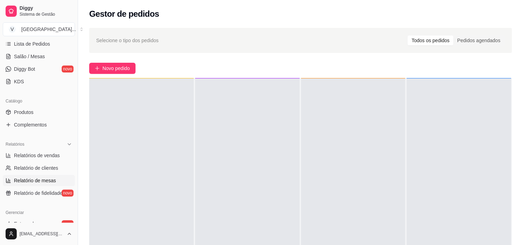
click at [49, 178] on span "Relatório de mesas" at bounding box center [35, 180] width 42 height 7
select select "TOTAL_OF_ORDERS"
select select "7"
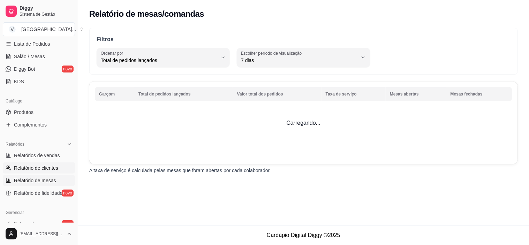
click at [47, 166] on span "Relatório de clientes" at bounding box center [36, 167] width 44 height 7
select select "30"
select select "HIGHEST_TOTAL_SPENT_WITH_ORDERS"
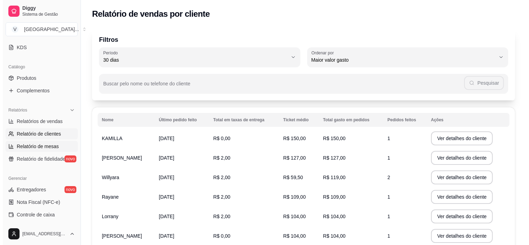
scroll to position [193, 0]
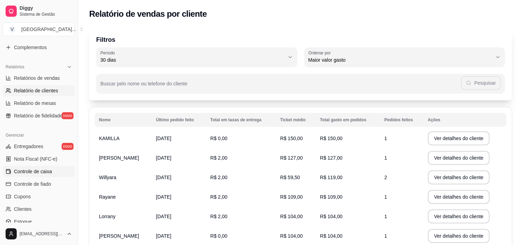
click at [40, 173] on span "Controle de caixa" at bounding box center [33, 171] width 38 height 7
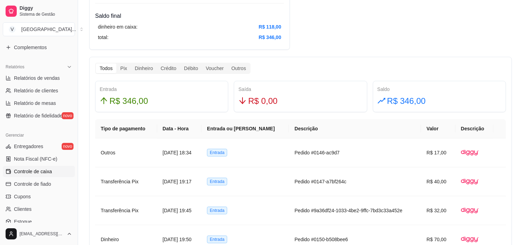
scroll to position [381, 0]
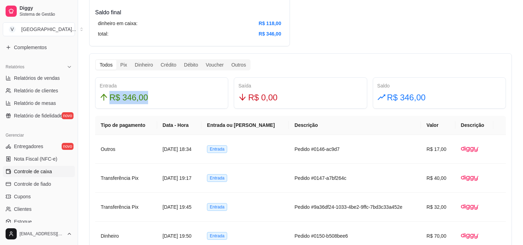
drag, startPoint x: 155, startPoint y: 93, endPoint x: 160, endPoint y: 93, distance: 4.9
click at [160, 93] on div "R$ 346,00" at bounding box center [162, 97] width 124 height 13
click at [363, 61] on div "Todos Pix Dinheiro Crédito Débito Voucher Outros Entrada R$ 346,00 Saída R$ 0,0…" at bounding box center [300, 238] width 423 height 370
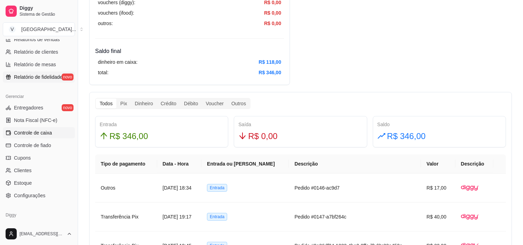
scroll to position [193, 0]
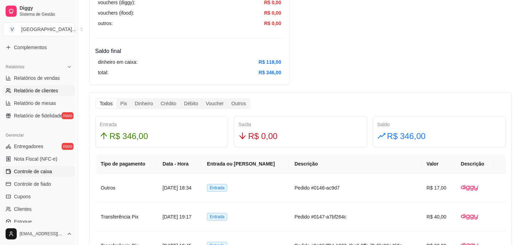
click at [39, 89] on span "Relatório de clientes" at bounding box center [36, 90] width 44 height 7
select select "30"
select select "HIGHEST_TOTAL_SPENT_WITH_ORDERS"
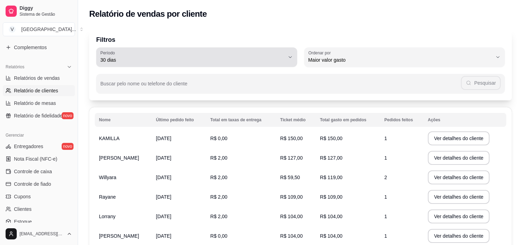
click at [289, 60] on button "Período 30 dias" at bounding box center [196, 57] width 201 height 20
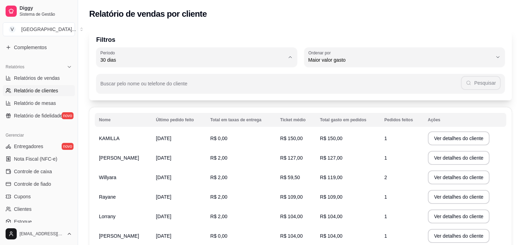
click at [111, 77] on span "Hoje" at bounding box center [194, 76] width 176 height 7
type input "0"
select select "0"
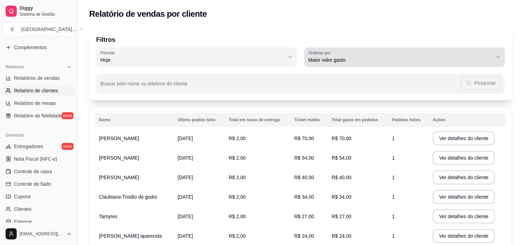
click at [490, 60] on span "Maior valor gasto" at bounding box center [400, 59] width 184 height 7
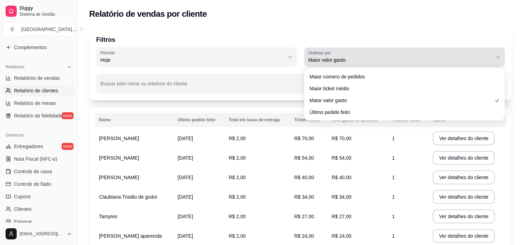
click at [347, 56] on div "Maior valor gasto" at bounding box center [400, 57] width 184 height 14
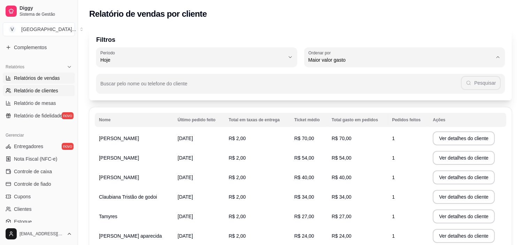
click at [40, 77] on span "Relatórios de vendas" at bounding box center [37, 78] width 46 height 7
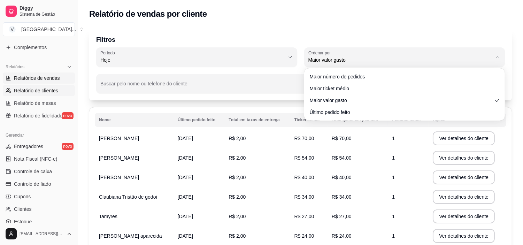
select select "ALL"
select select "0"
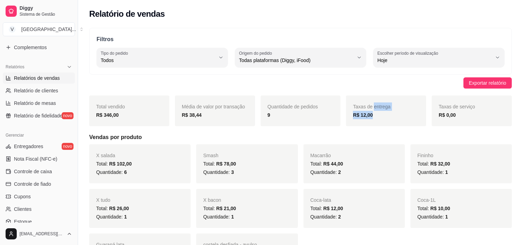
drag, startPoint x: 413, startPoint y: 114, endPoint x: 373, endPoint y: 104, distance: 41.3
click at [373, 104] on div "Taxas de entrega R$ 12,00" at bounding box center [386, 110] width 80 height 31
click at [353, 34] on div "Filtros ALL Tipo do pedido Todos Entrega Retirada Mesa Consumo local Tipo do pe…" at bounding box center [300, 51] width 423 height 47
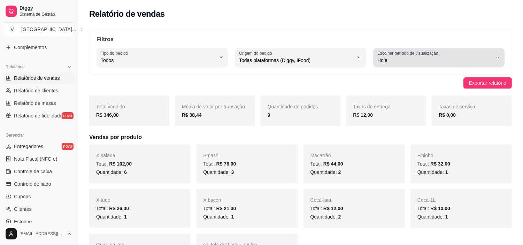
click at [485, 58] on span "Hoje" at bounding box center [434, 60] width 115 height 7
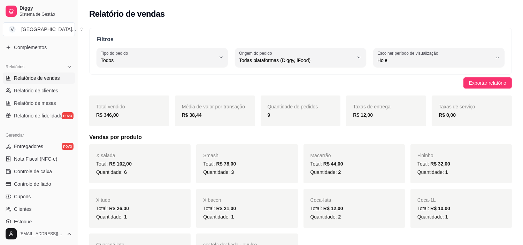
click at [405, 75] on span "Hoje" at bounding box center [435, 77] width 109 height 7
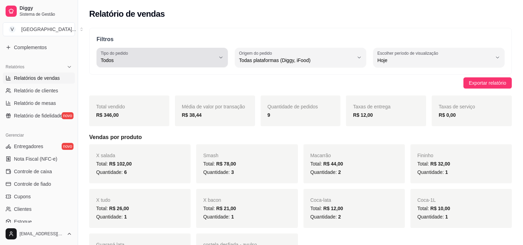
click at [216, 56] on button "Tipo do pedido Todos" at bounding box center [162, 58] width 131 height 20
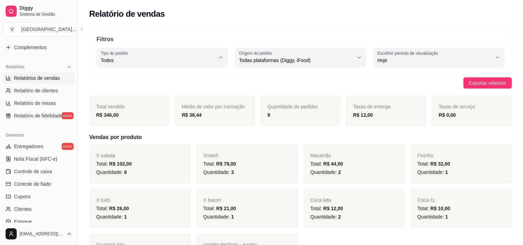
click at [126, 77] on span "Todos" at bounding box center [159, 77] width 109 height 7
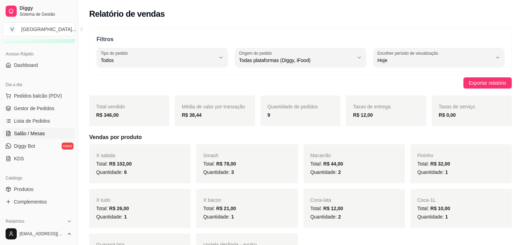
scroll to position [39, 0]
click at [39, 110] on span "Gestor de Pedidos" at bounding box center [34, 108] width 40 height 7
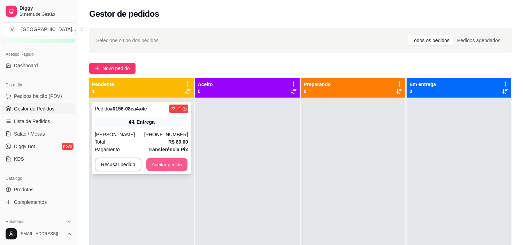
click at [177, 164] on button "Aceitar pedido" at bounding box center [166, 165] width 41 height 14
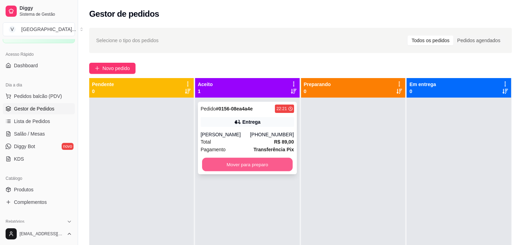
click at [274, 166] on button "Mover para preparo" at bounding box center [247, 165] width 91 height 14
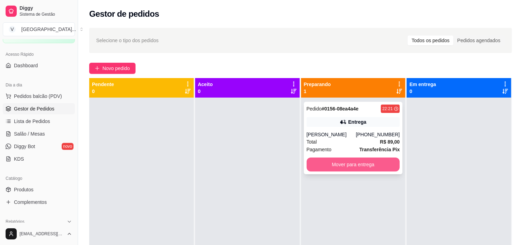
click at [353, 165] on button "Mover para entrega" at bounding box center [353, 165] width 93 height 14
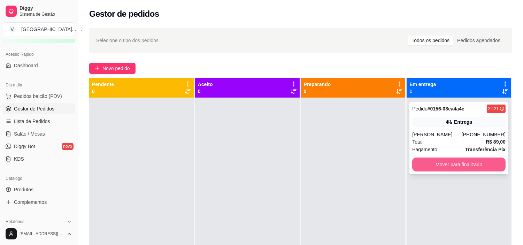
click at [485, 162] on button "Mover para finalizado" at bounding box center [458, 165] width 93 height 14
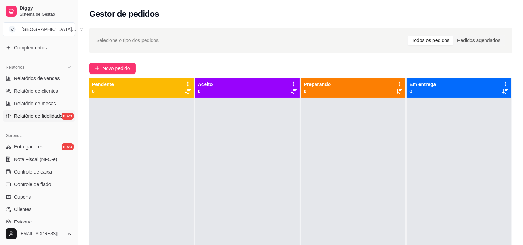
scroll to position [193, 0]
click at [36, 175] on link "Controle de caixa" at bounding box center [39, 171] width 72 height 11
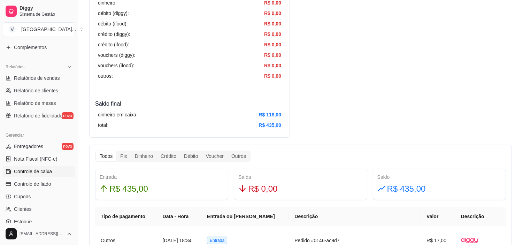
scroll to position [349, 0]
